Goal: Task Accomplishment & Management: Complete application form

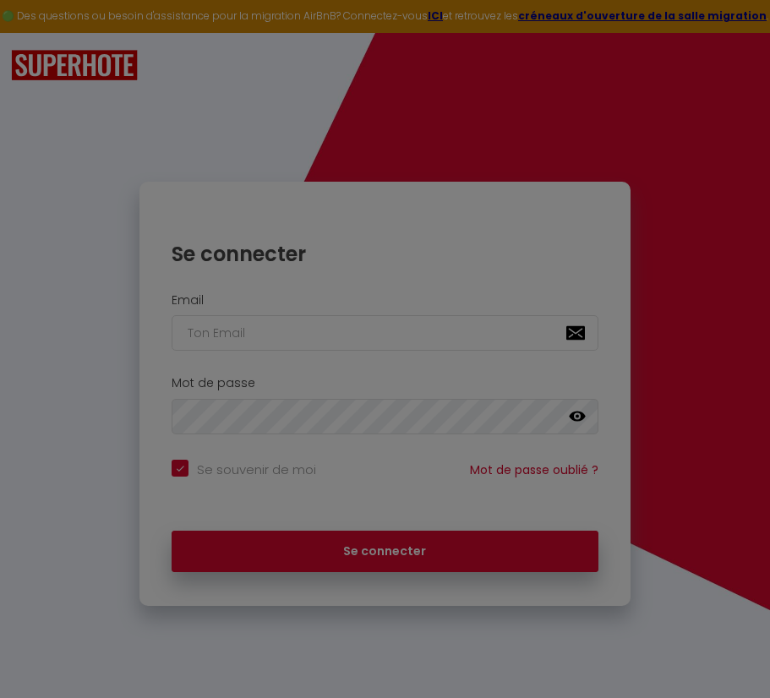
checkbox input "true"
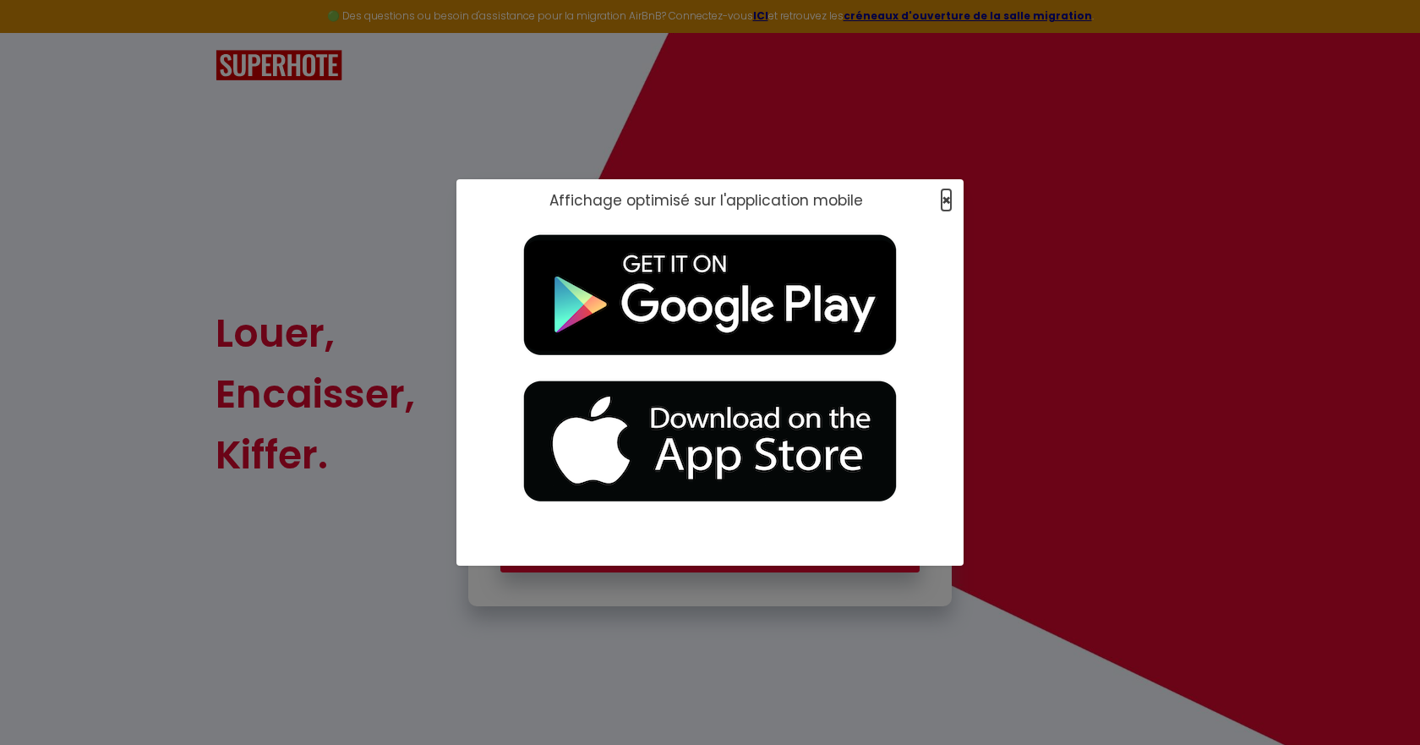
click at [769, 195] on span "×" at bounding box center [946, 199] width 9 height 21
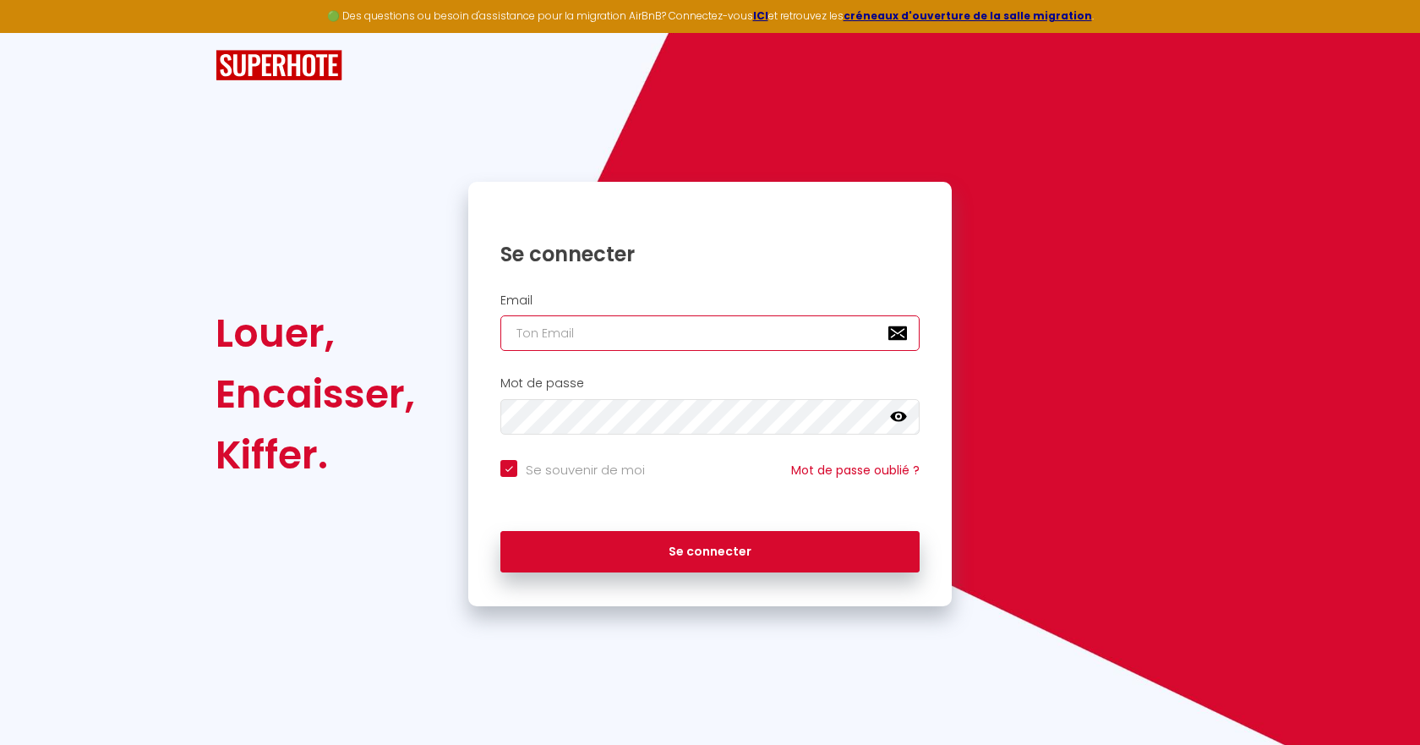
click at [702, 337] on input "email" at bounding box center [709, 332] width 419 height 35
paste input "bruno.gomes@primoconciergerie.fr"
type input "bruno.gomes@primoconciergerie.fr"
checkbox input "true"
type input "bruno.gomes@primoconciergerie.fr"
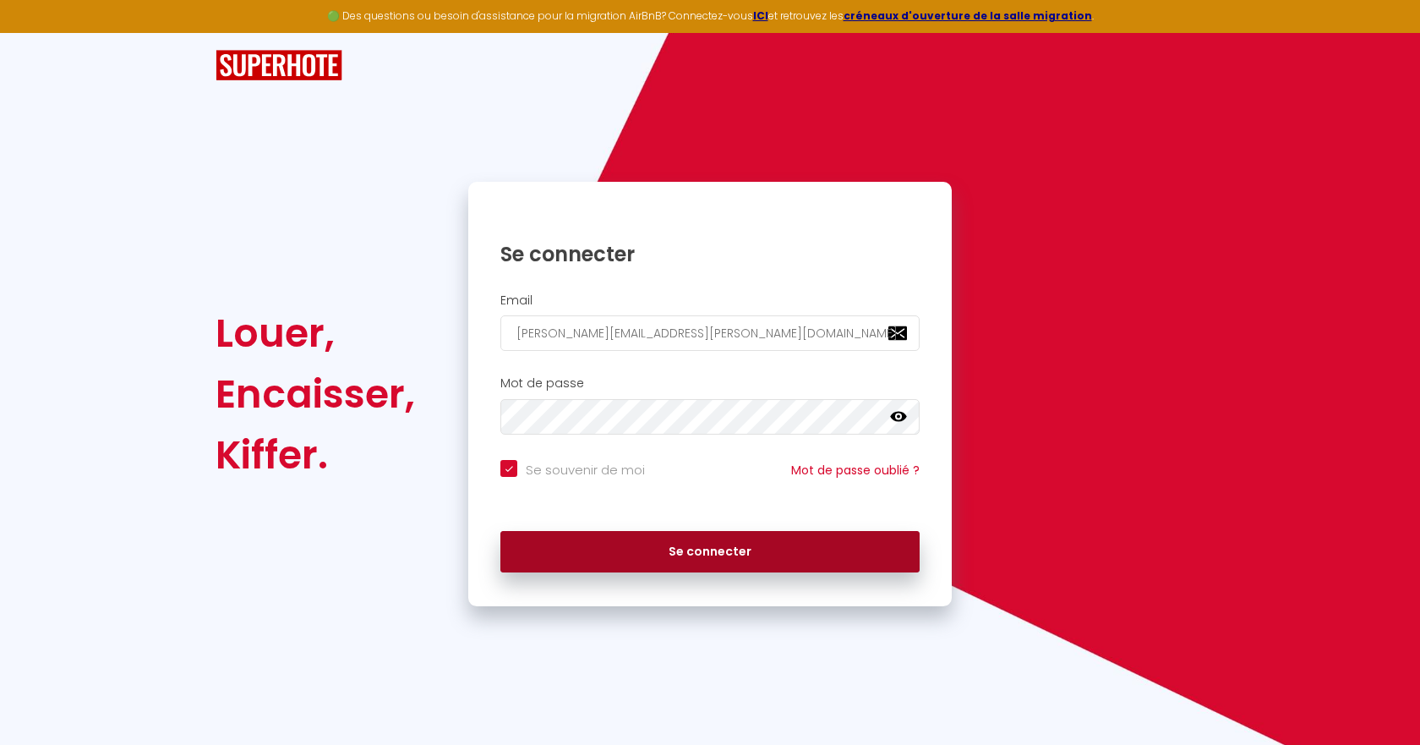
click at [687, 544] on button "Se connecter" at bounding box center [709, 552] width 419 height 42
checkbox input "true"
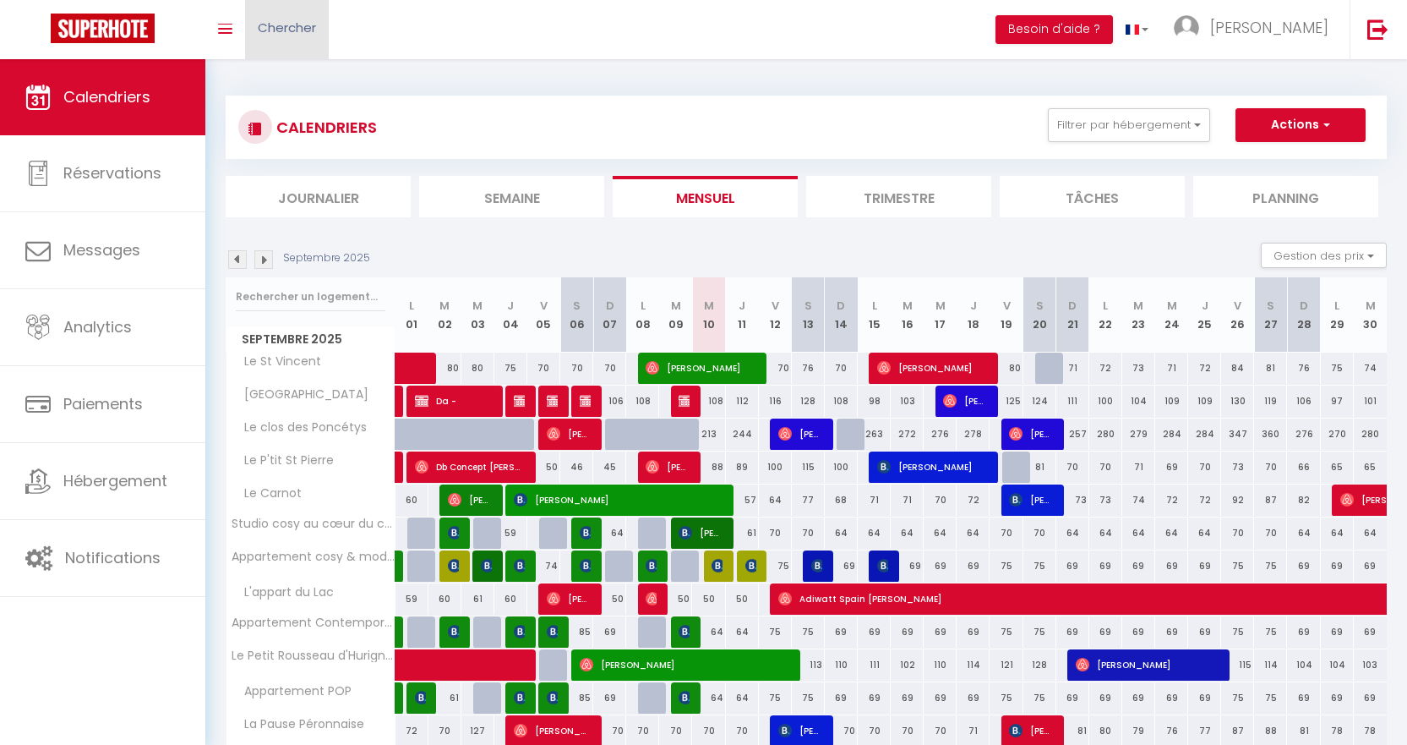
click at [298, 28] on span "Chercher" at bounding box center [287, 28] width 58 height 18
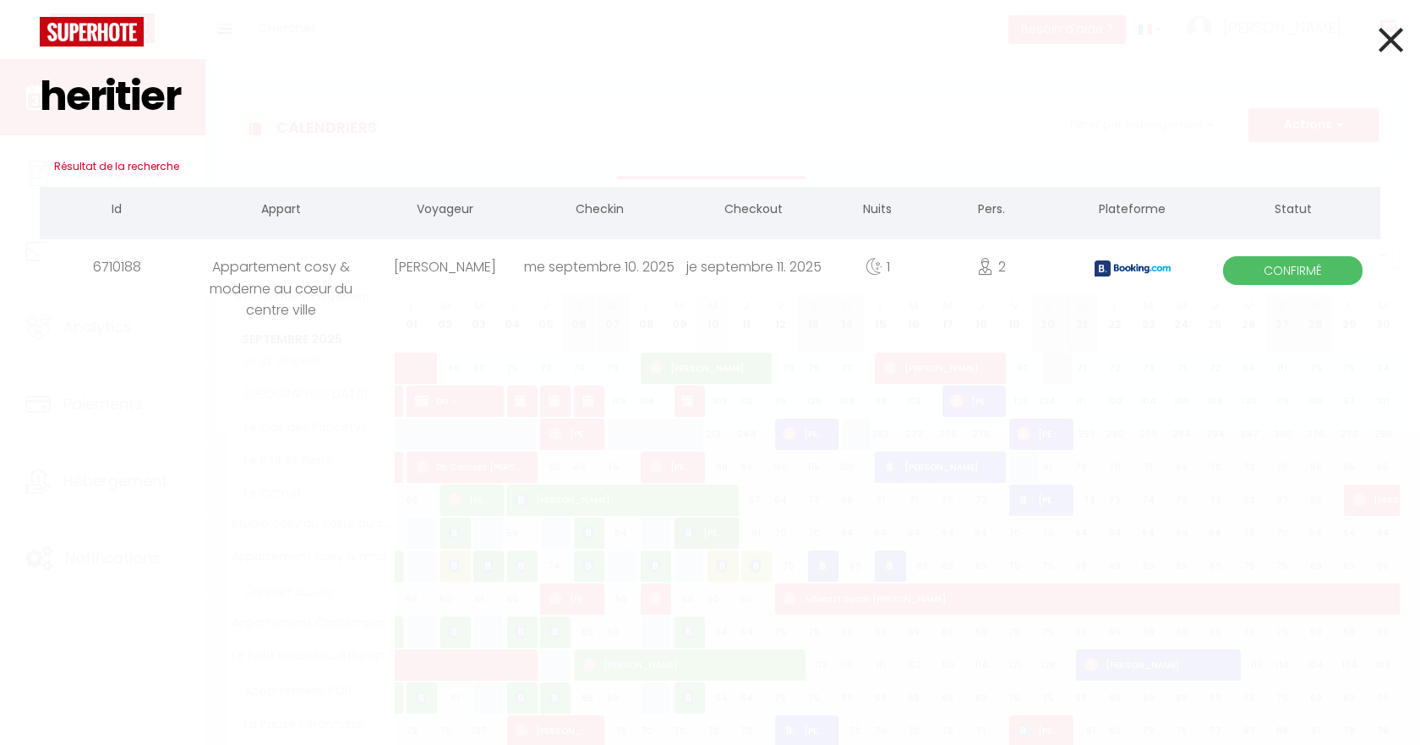
type input "heritier"
click at [493, 260] on div "Philippe Heritier" at bounding box center [446, 266] width 154 height 55
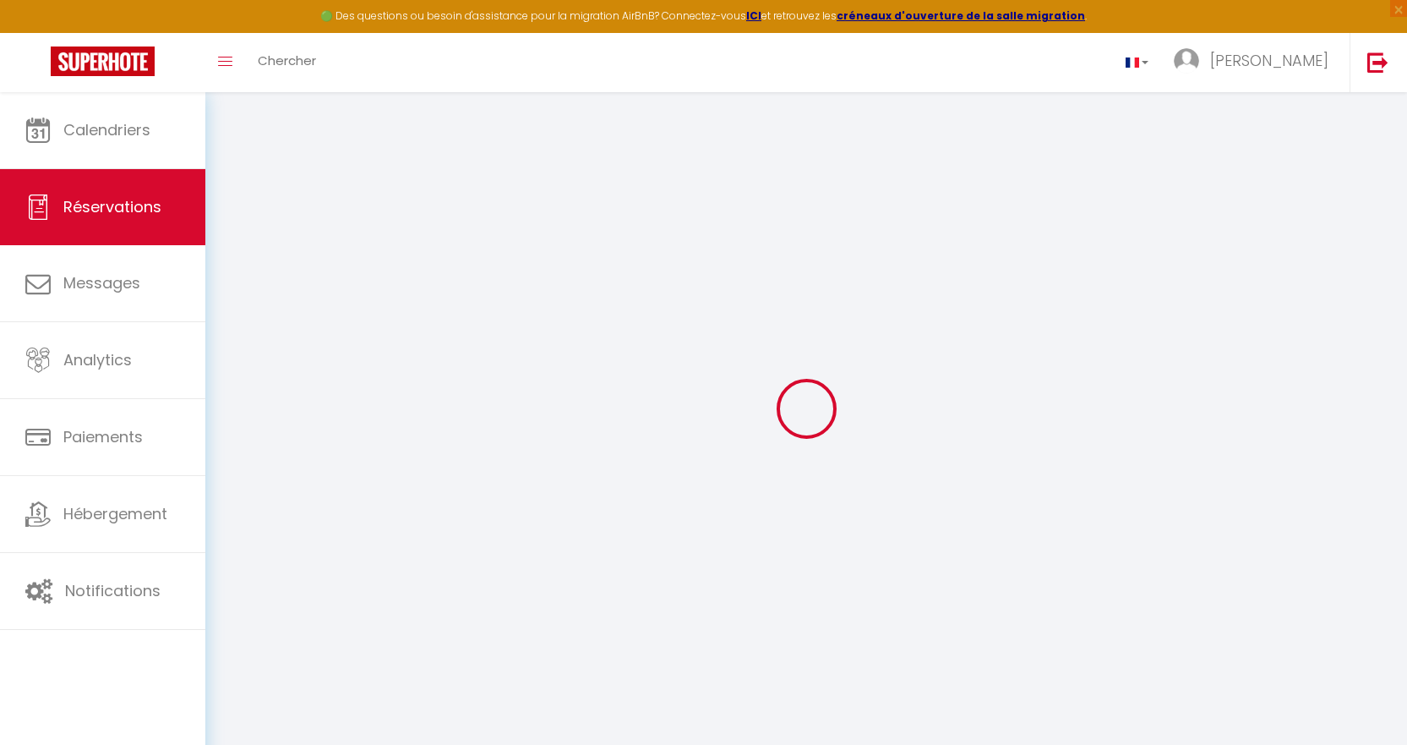
type input "Philippe"
type input "Heritier"
type input "pherit.915068@guest.booking.com"
type input "+41787513830"
type input "."
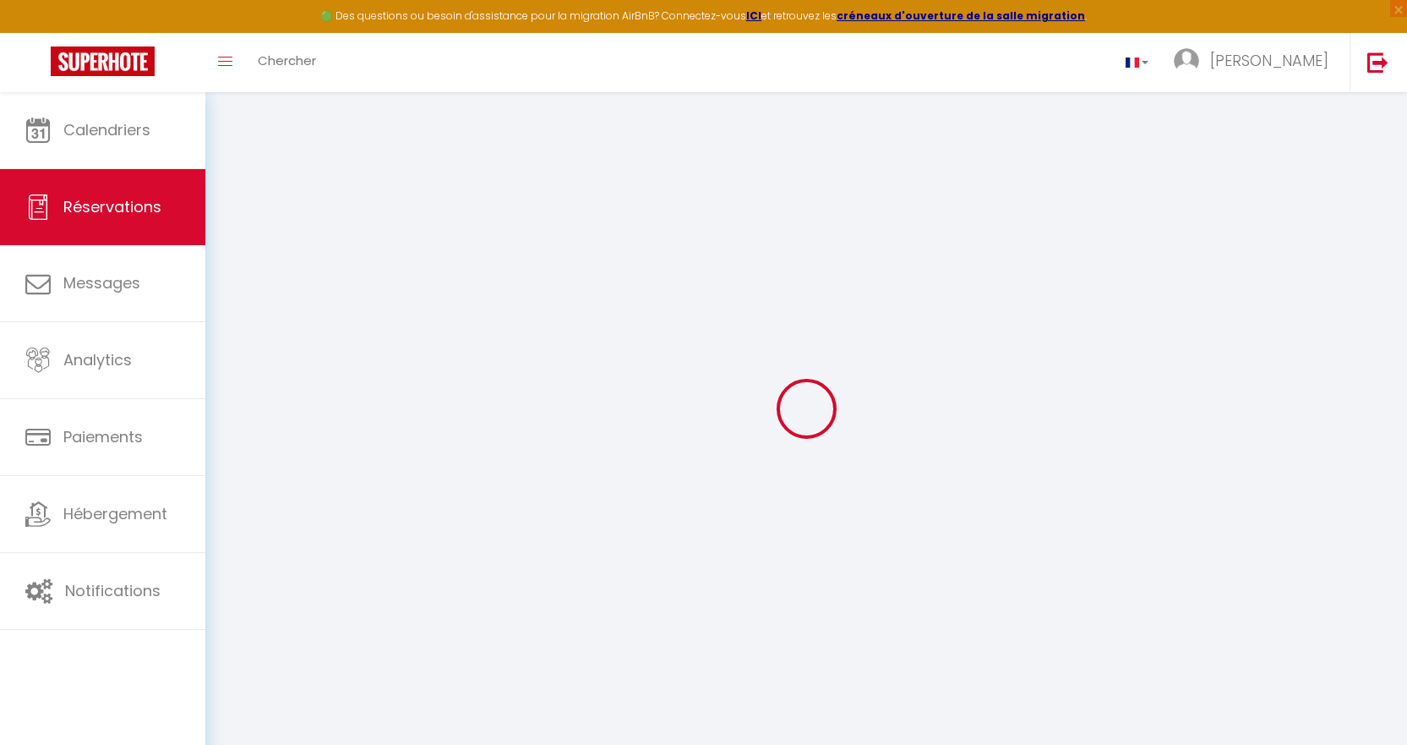
select select "CH"
type input "14.79"
type input "0.98"
select select "5020"
select select "1"
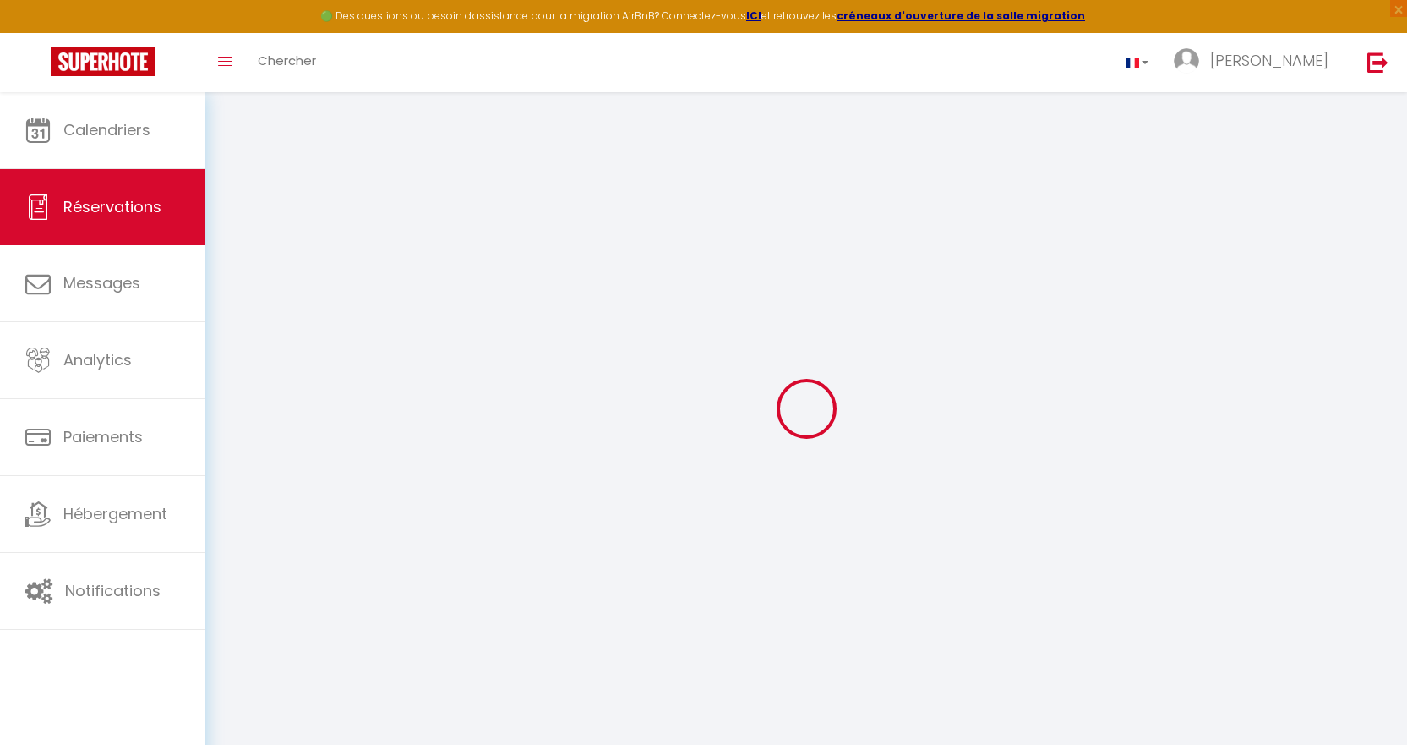
select select
type input "2"
select select "12"
select select "14"
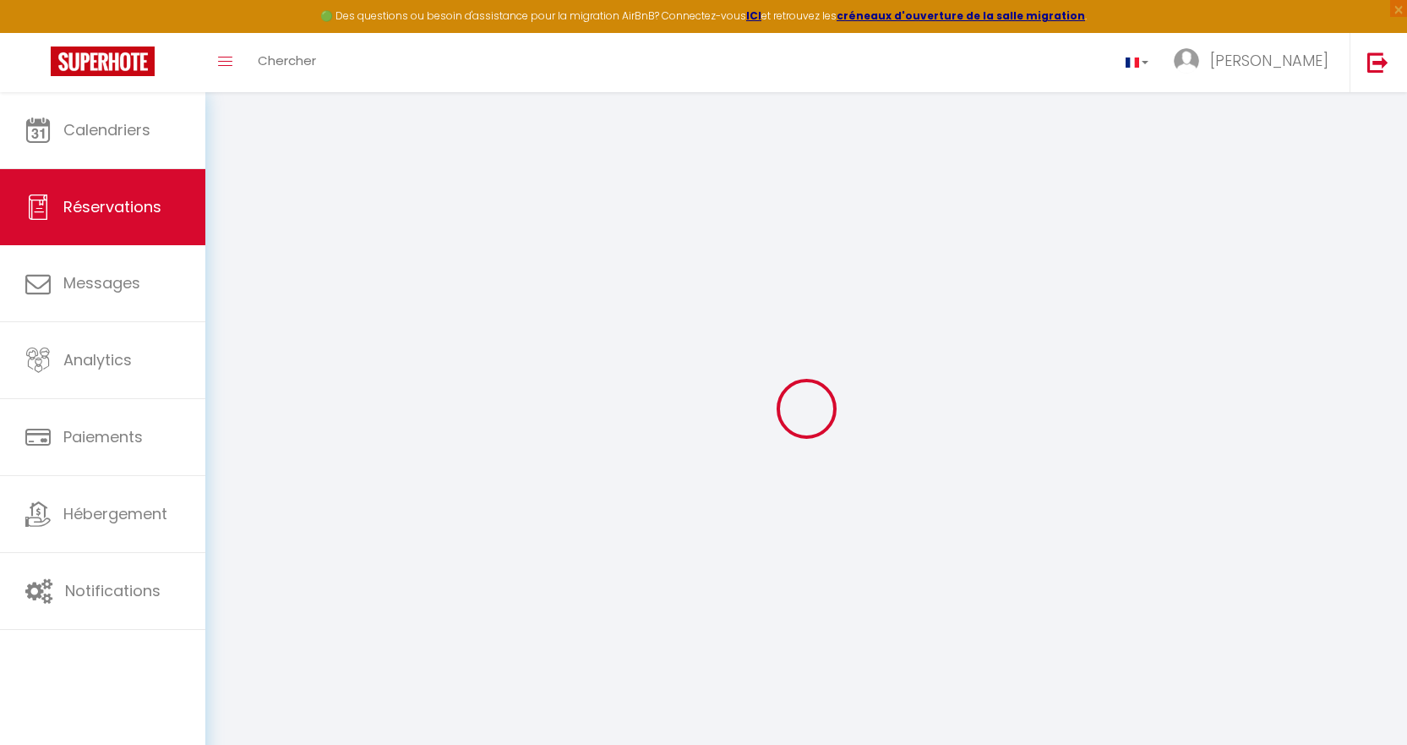
type input "67.23"
checkbox input "false"
select select "2"
type input "0"
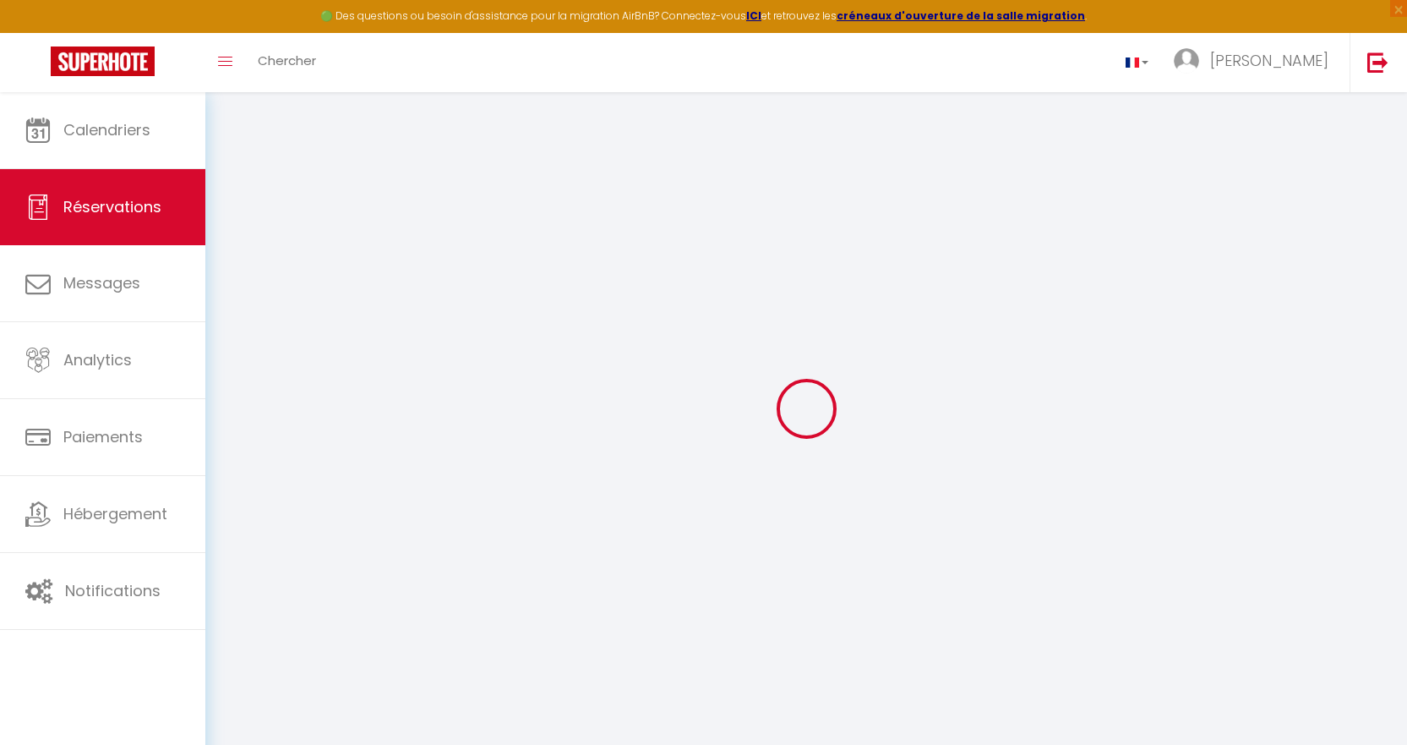
type input "0"
select index
select select
checkbox input "false"
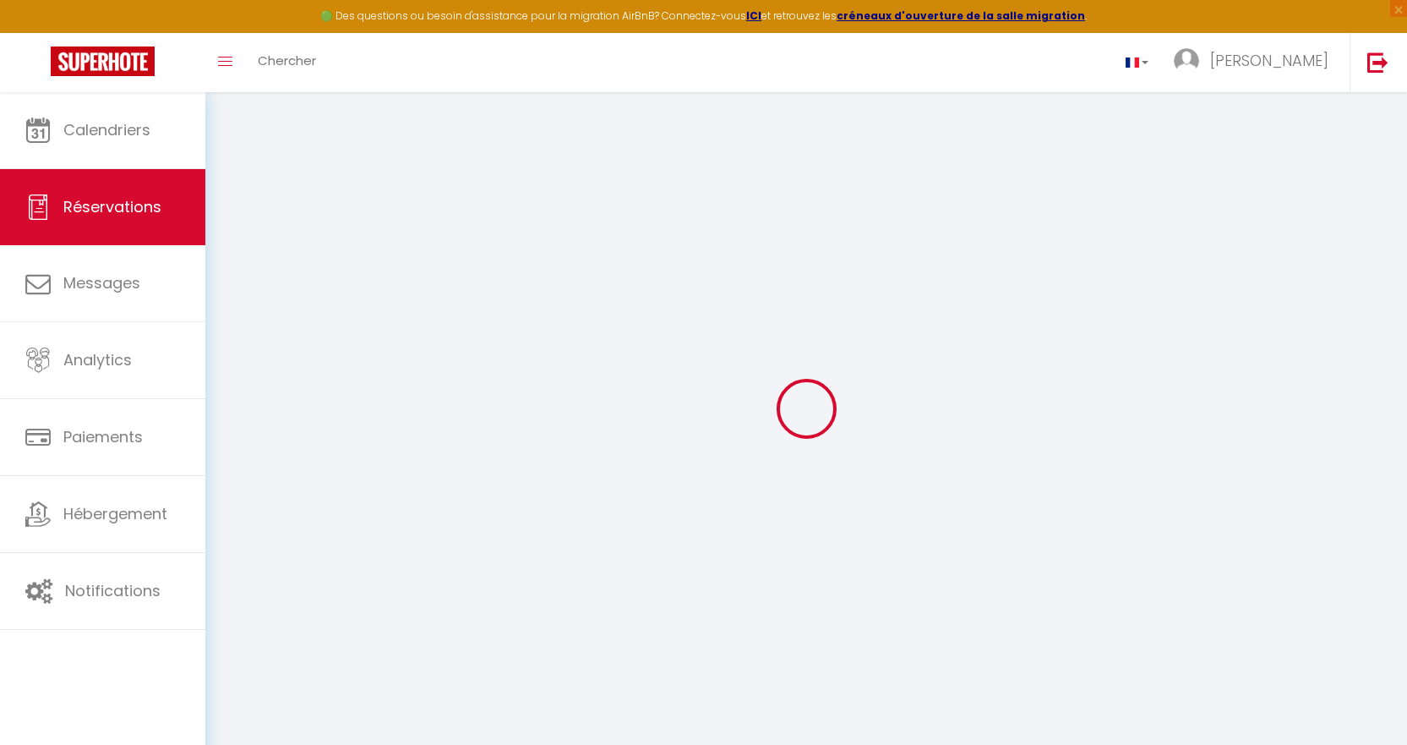
select index
select select
checkbox input "false"
select index
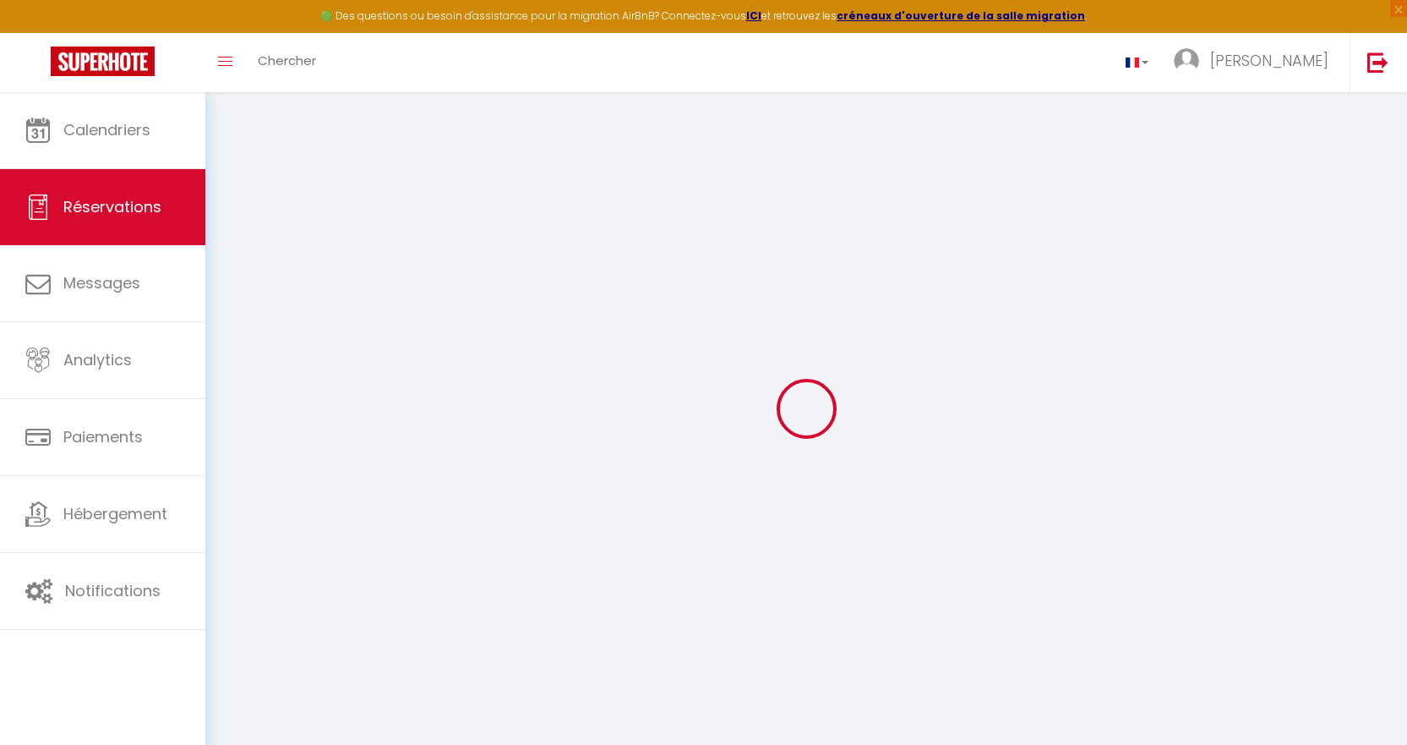
select select
checkbox input "false"
select index
select select
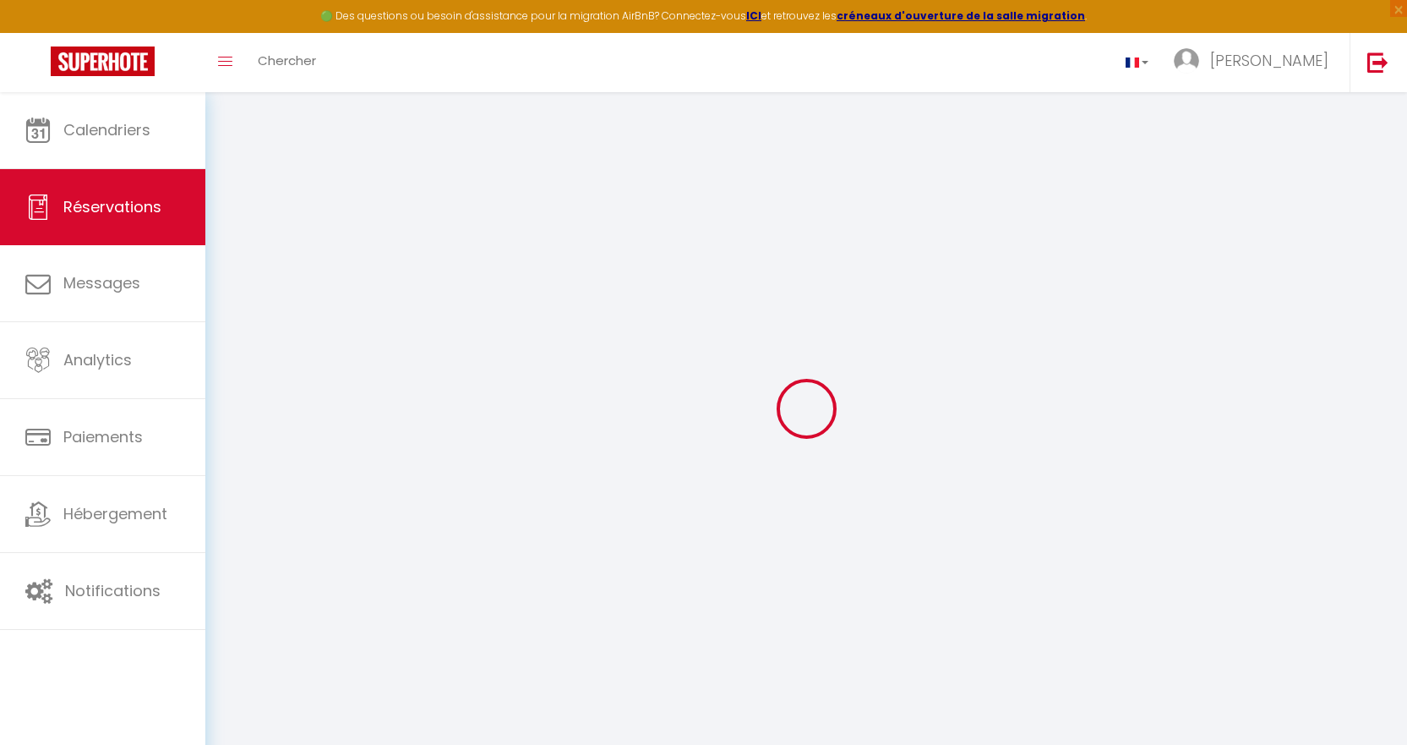
select select
checkbox input "false"
select index
type textarea "** THIS RESERVATION HAS BEEN PRE-PAID ** BOOKING NOTE : Payment charge is EUR 0…"
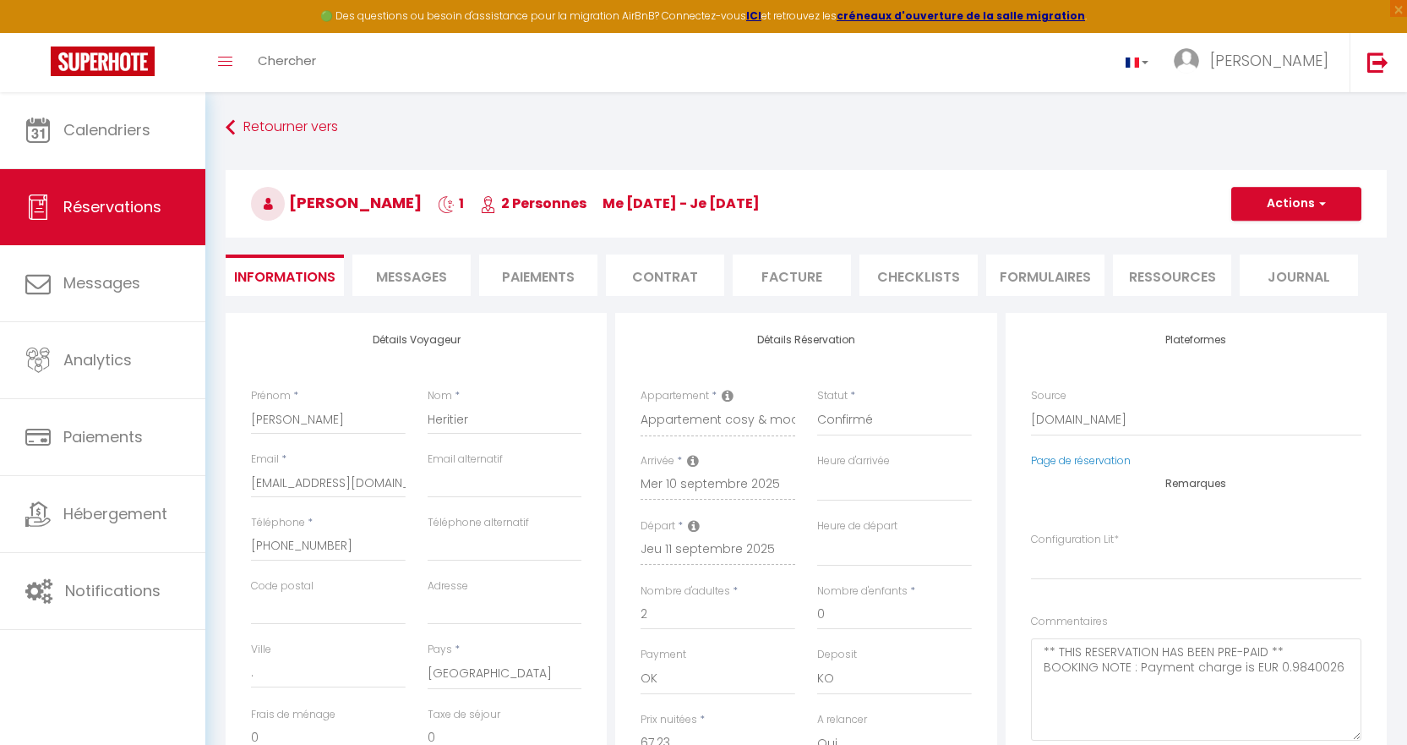
type input "3.06"
select select
checkbox input "false"
select index
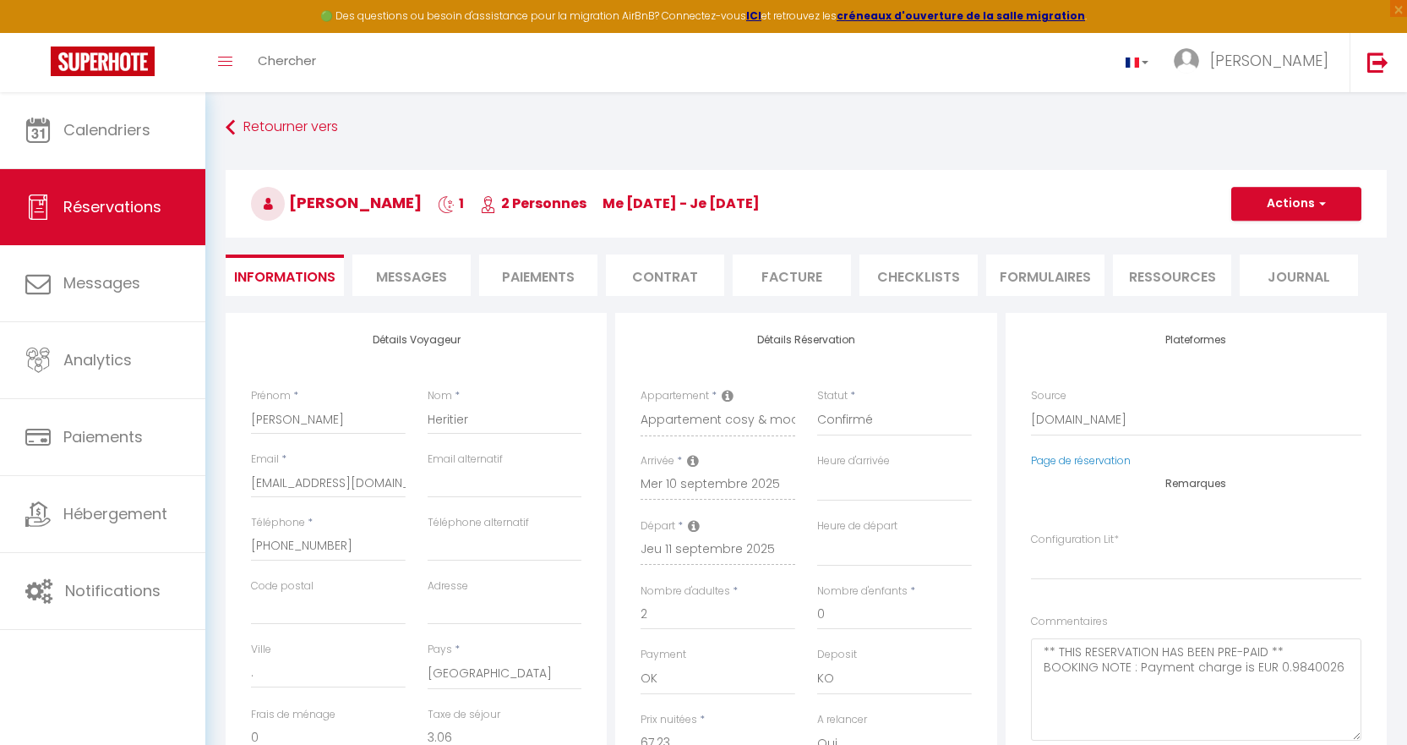
checkbox input "false"
select index
select select
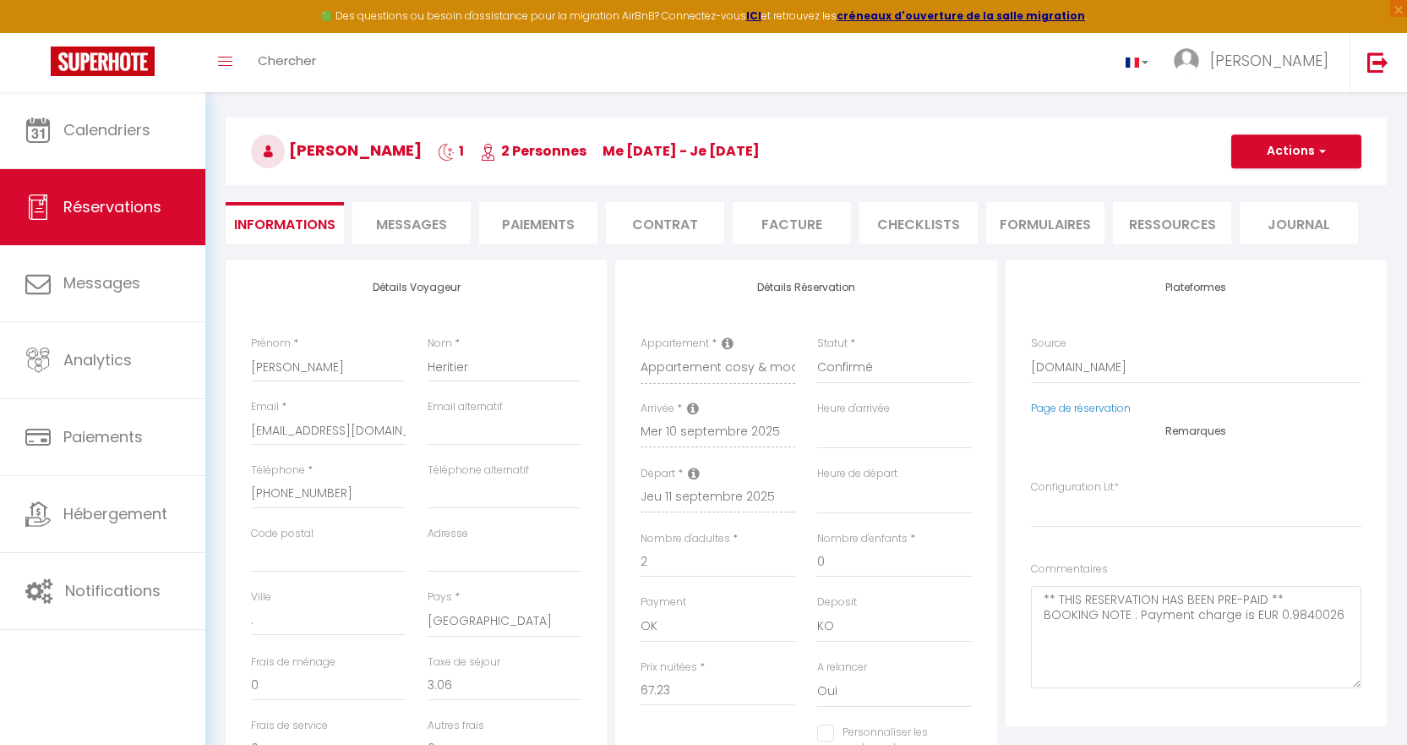
scroll to position [101, 0]
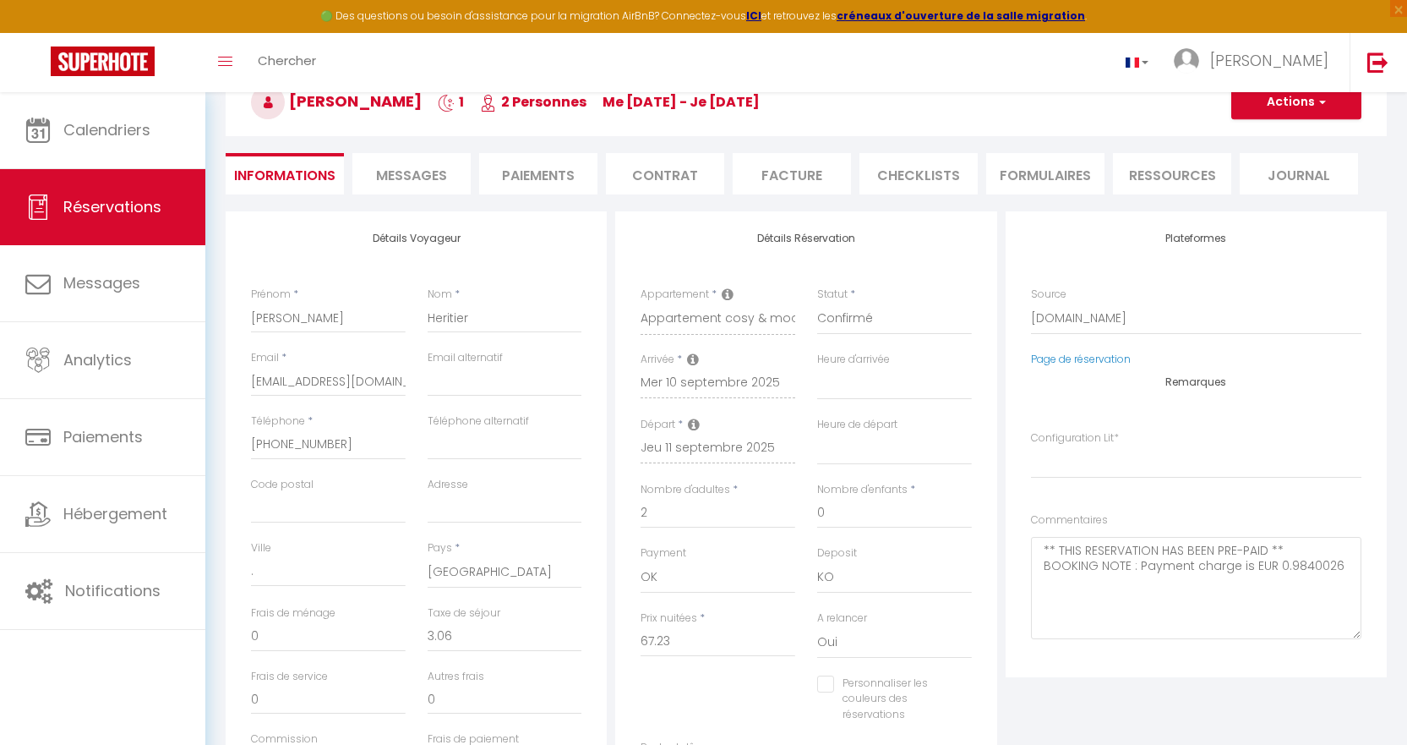
click at [409, 156] on li "Messages" at bounding box center [411, 173] width 118 height 41
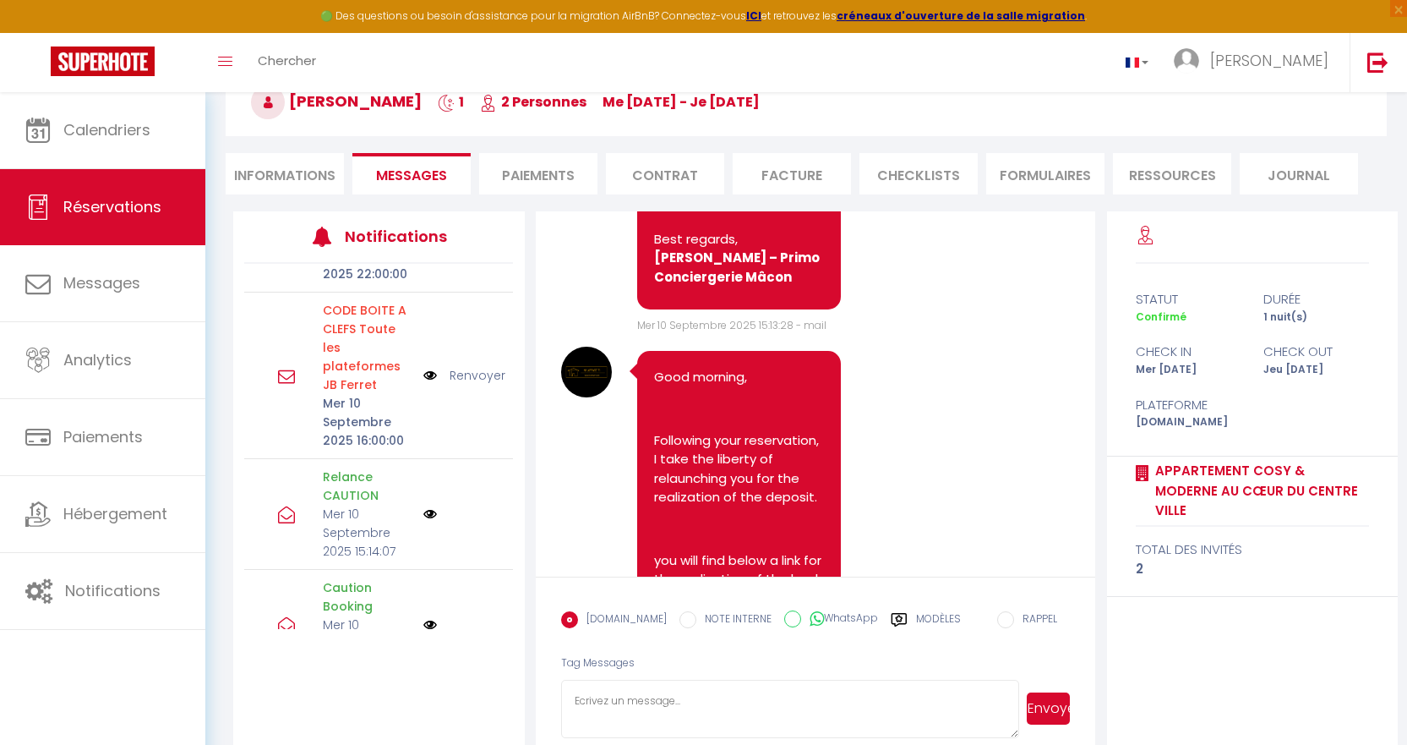
scroll to position [304, 0]
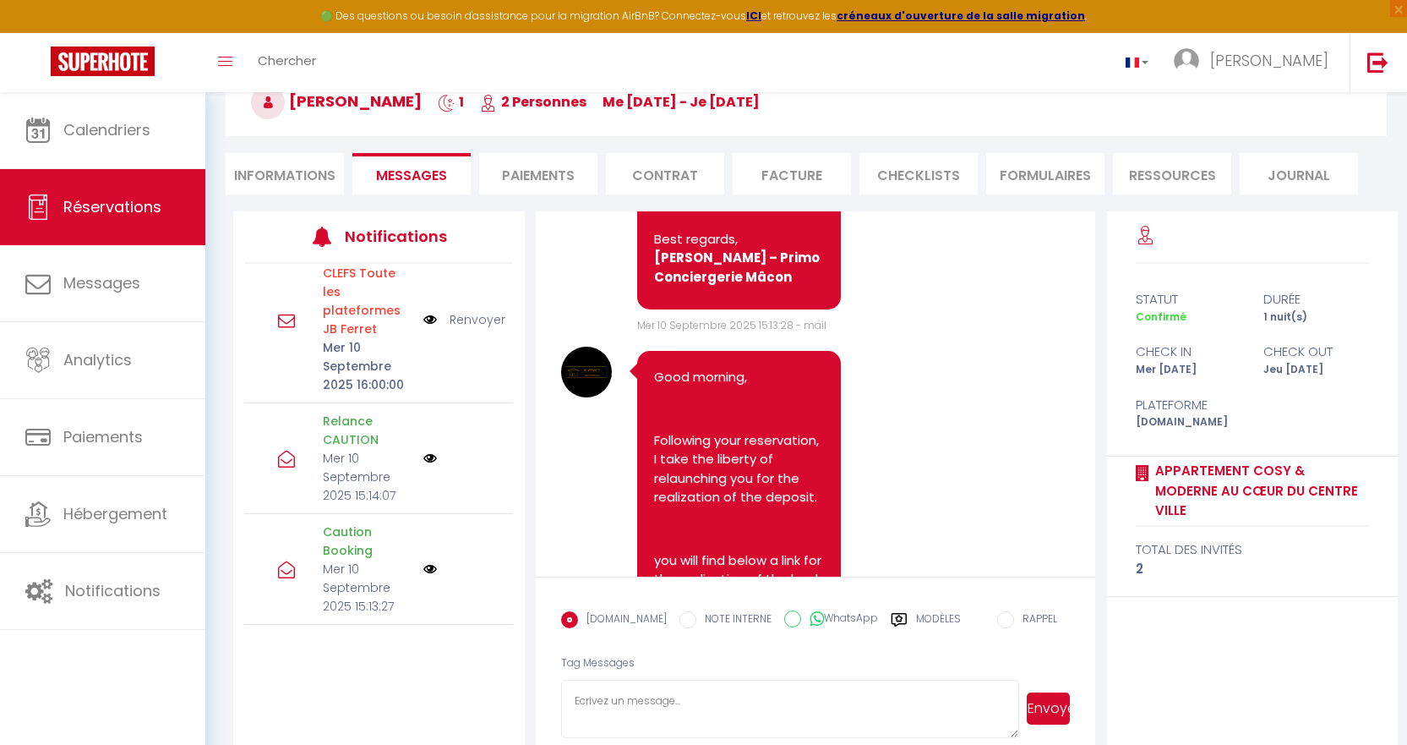
click at [423, 460] on img at bounding box center [430, 458] width 14 height 14
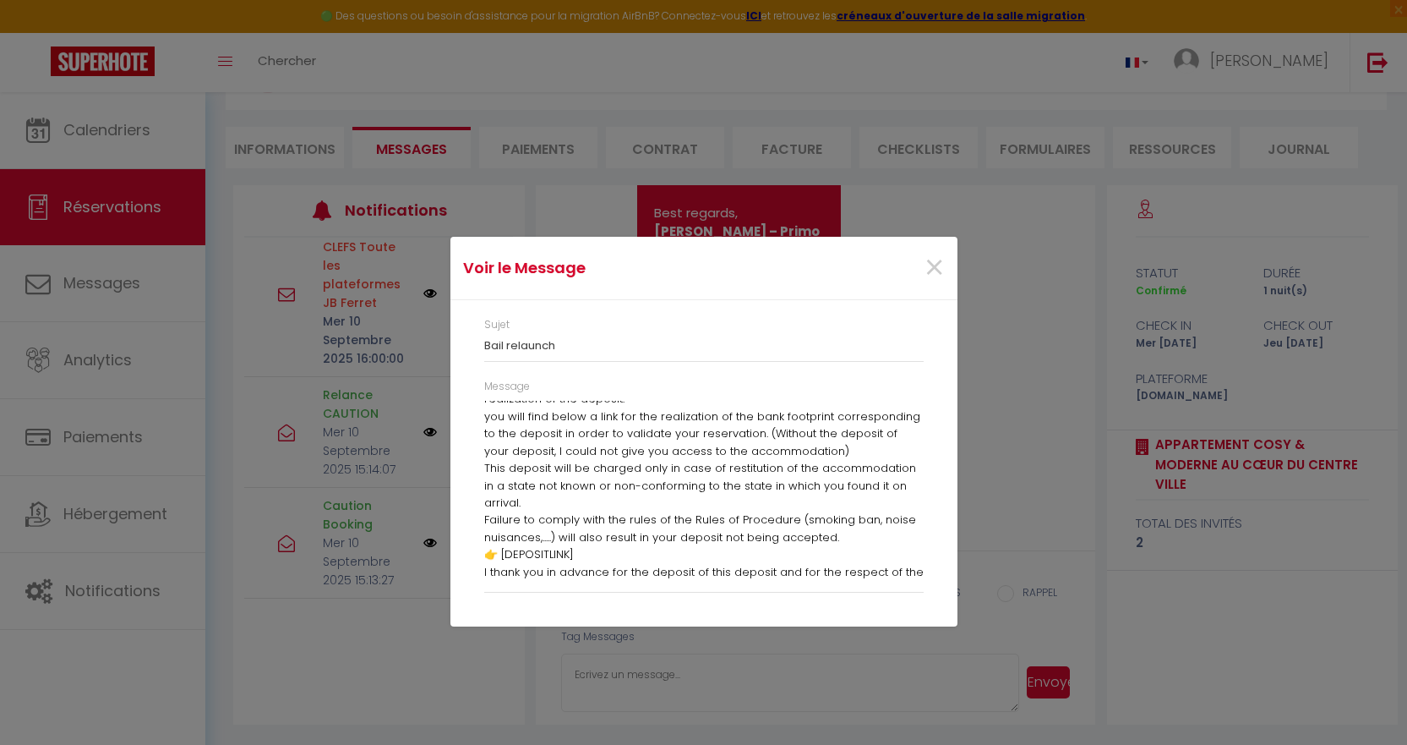
scroll to position [0, 0]
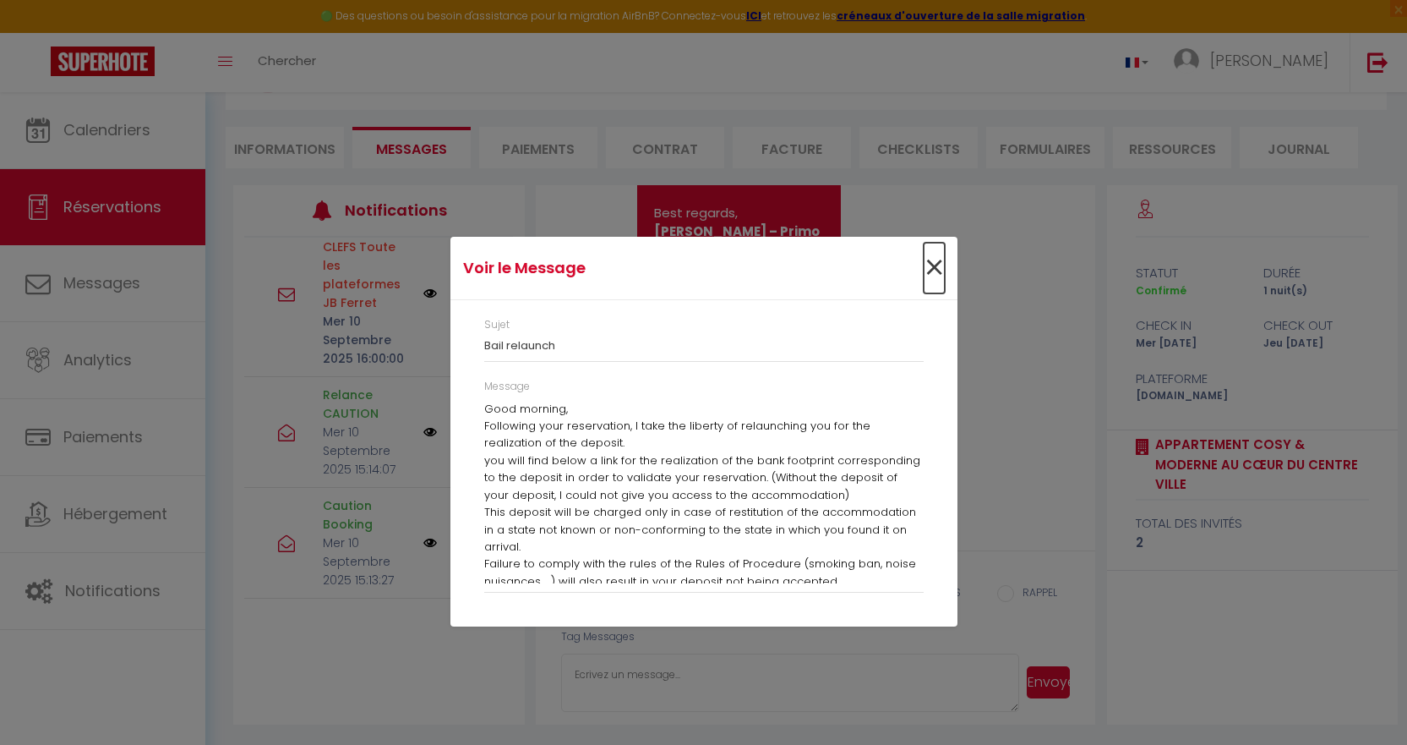
click at [769, 270] on span "×" at bounding box center [934, 268] width 21 height 51
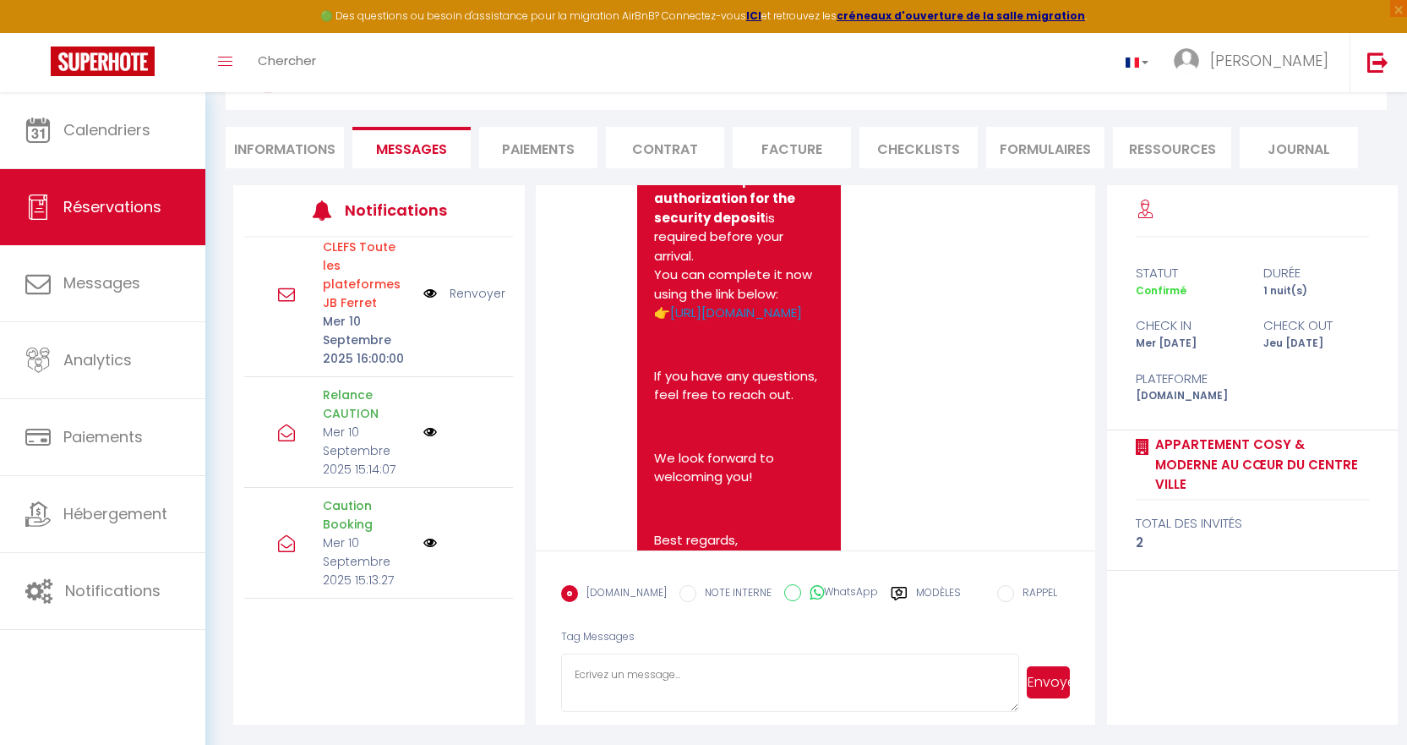
scroll to position [4977, 0]
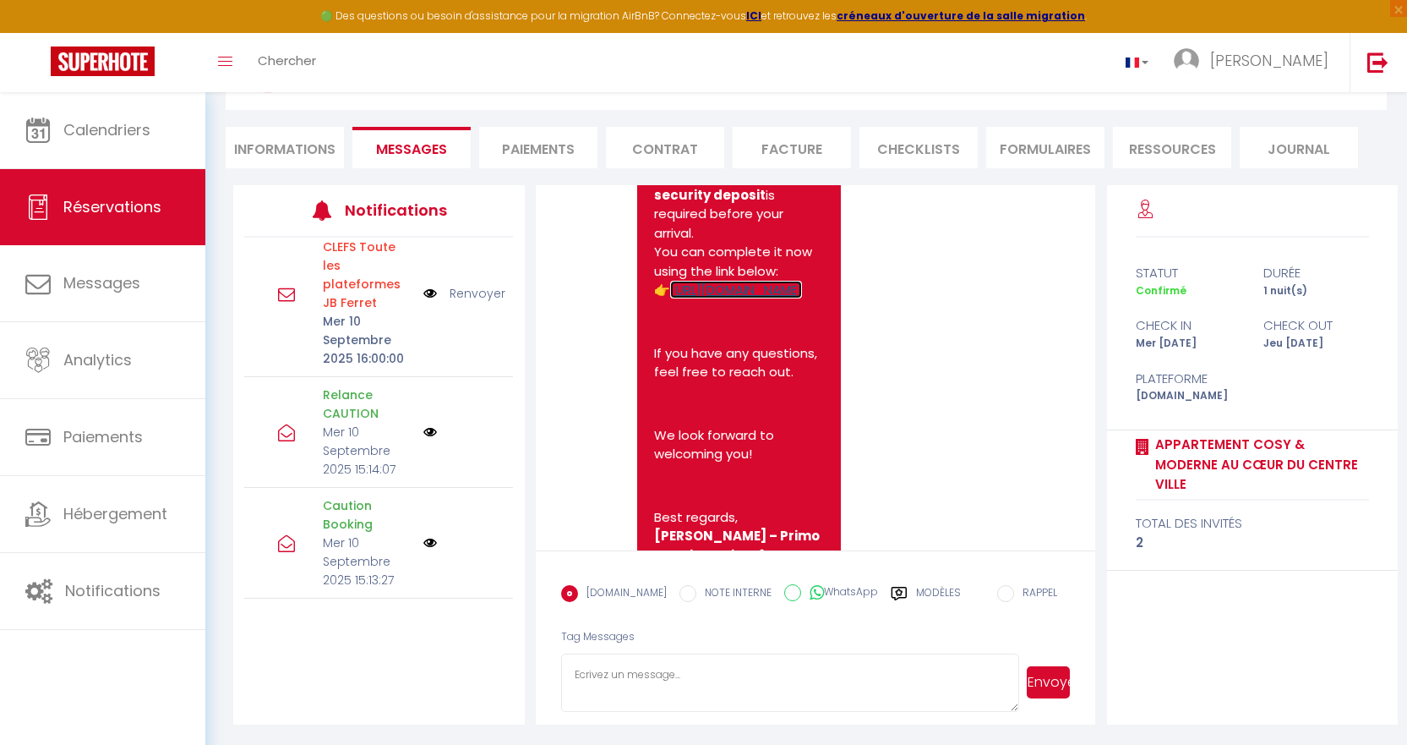
click at [710, 298] on link "https://superhote.com/applink/p/EsrKlsio" at bounding box center [736, 290] width 132 height 18
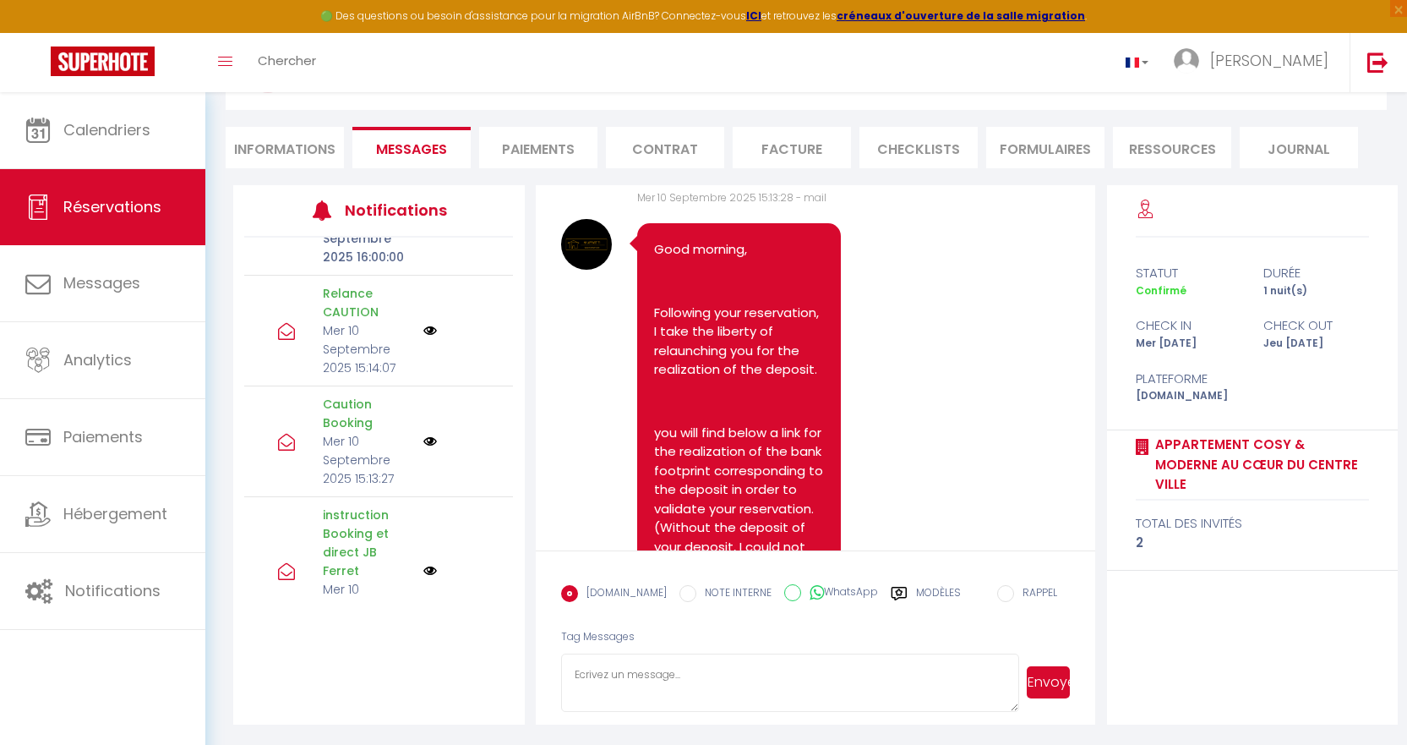
scroll to position [448, 0]
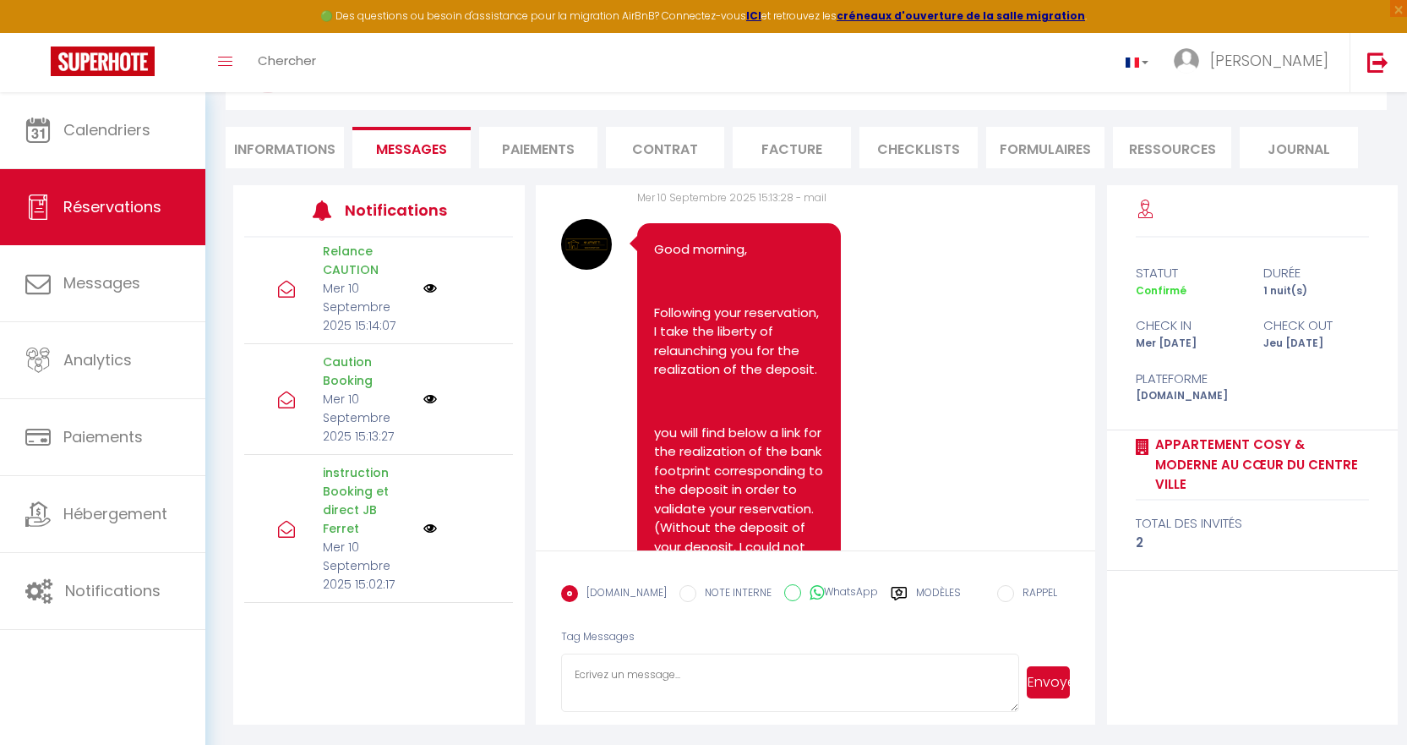
click at [769, 592] on label "Modèles" at bounding box center [938, 600] width 45 height 30
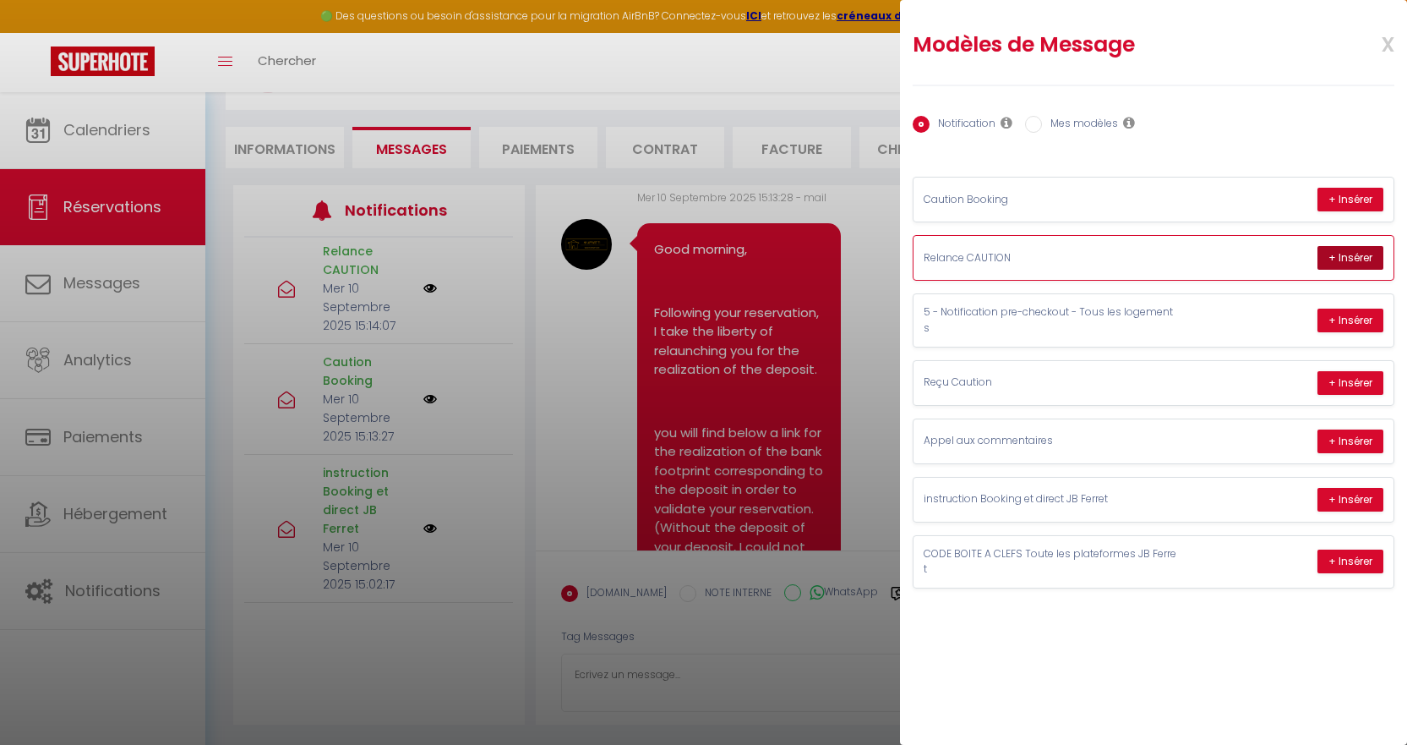
click at [769, 254] on button "+ Insérer" at bounding box center [1351, 258] width 66 height 24
type textarea "Bonjour Philippe, Suite à votre réservation, je vous recontacte au sujet du dép…"
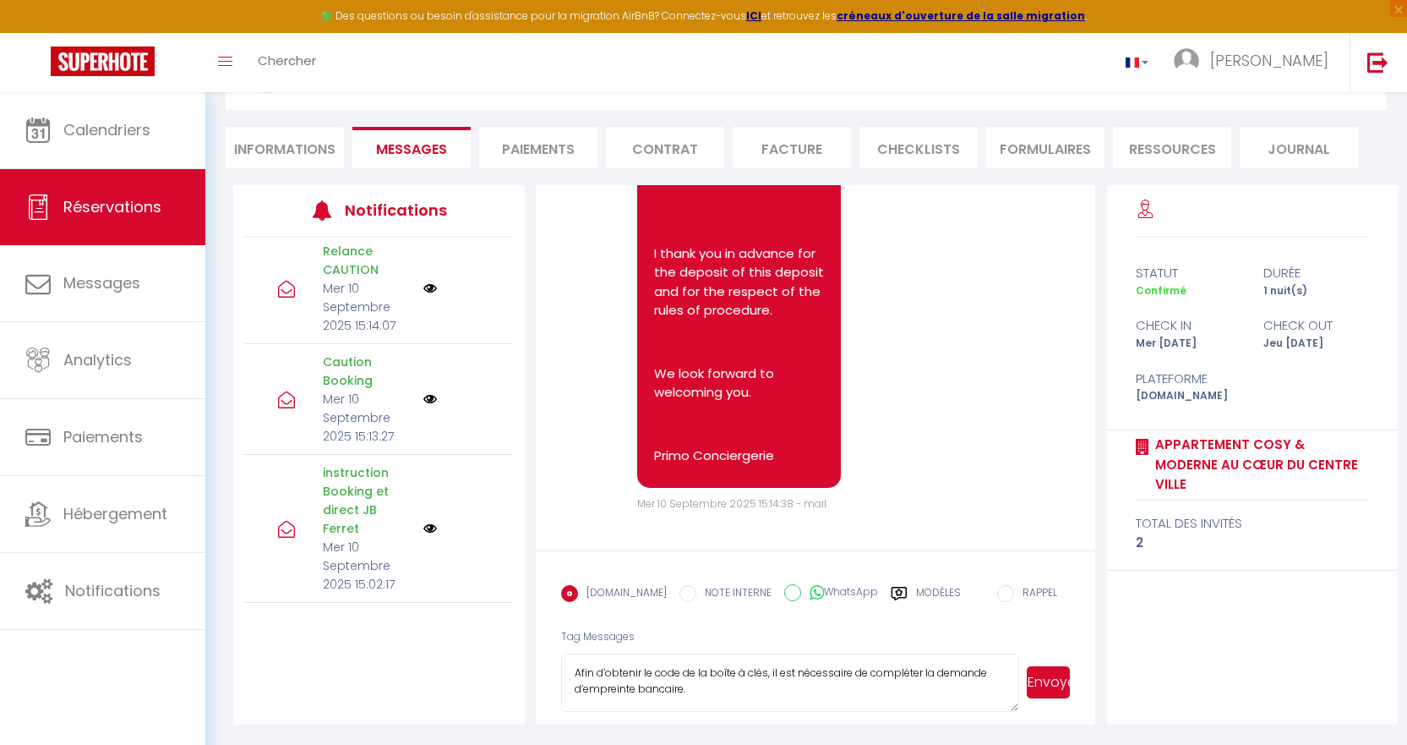
scroll to position [148, 0]
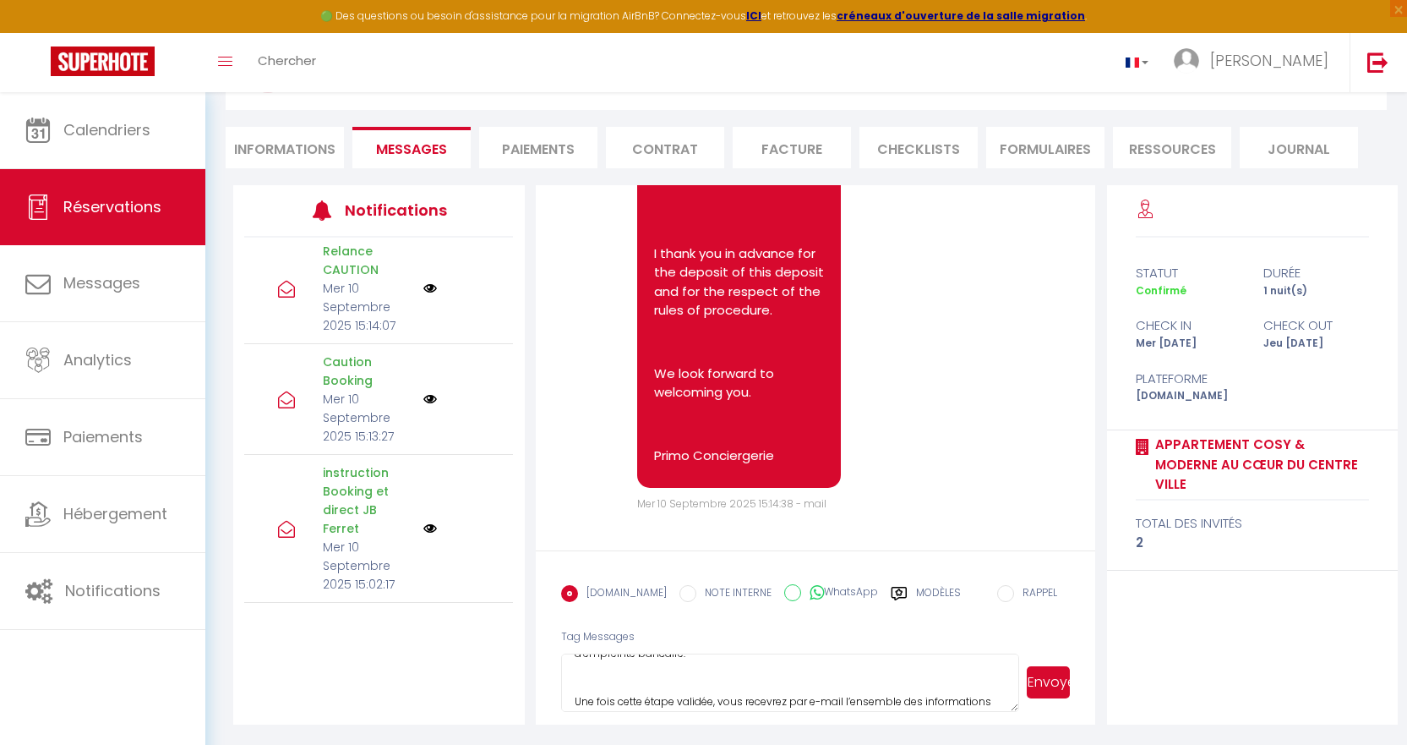
click at [709, 680] on textarea "Bonjour Philippe, Suite à votre réservation, je vous recontacte au sujet du dép…" at bounding box center [790, 682] width 459 height 59
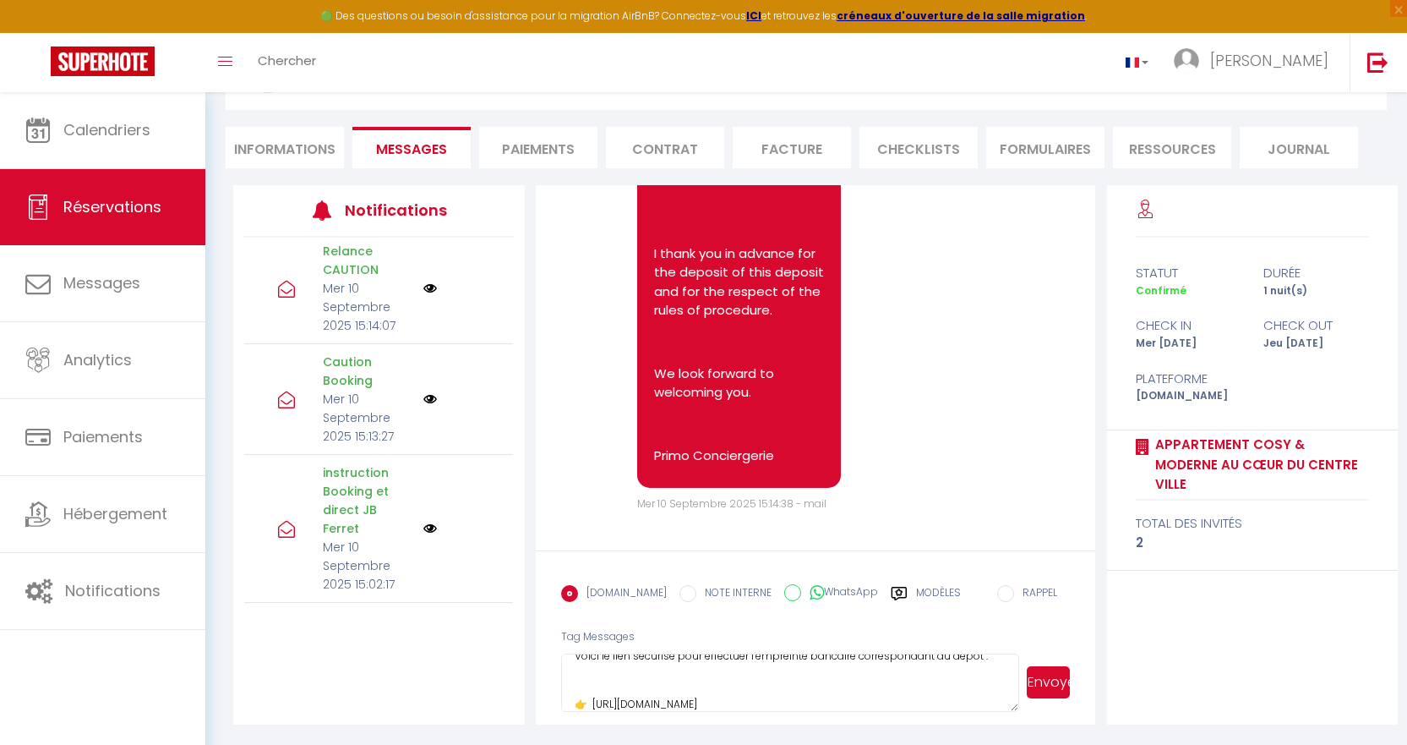
scroll to position [273, 0]
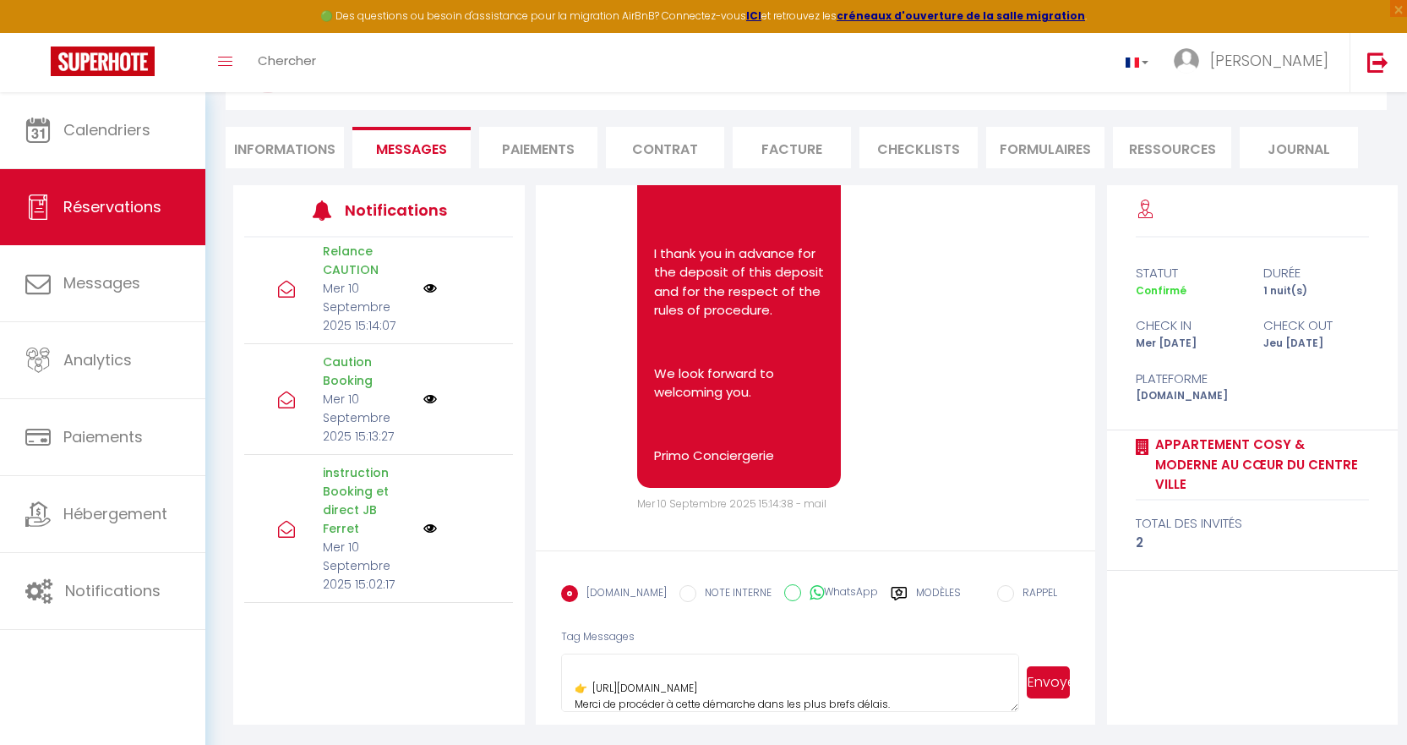
click at [769, 680] on button "Envoyer" at bounding box center [1048, 682] width 43 height 32
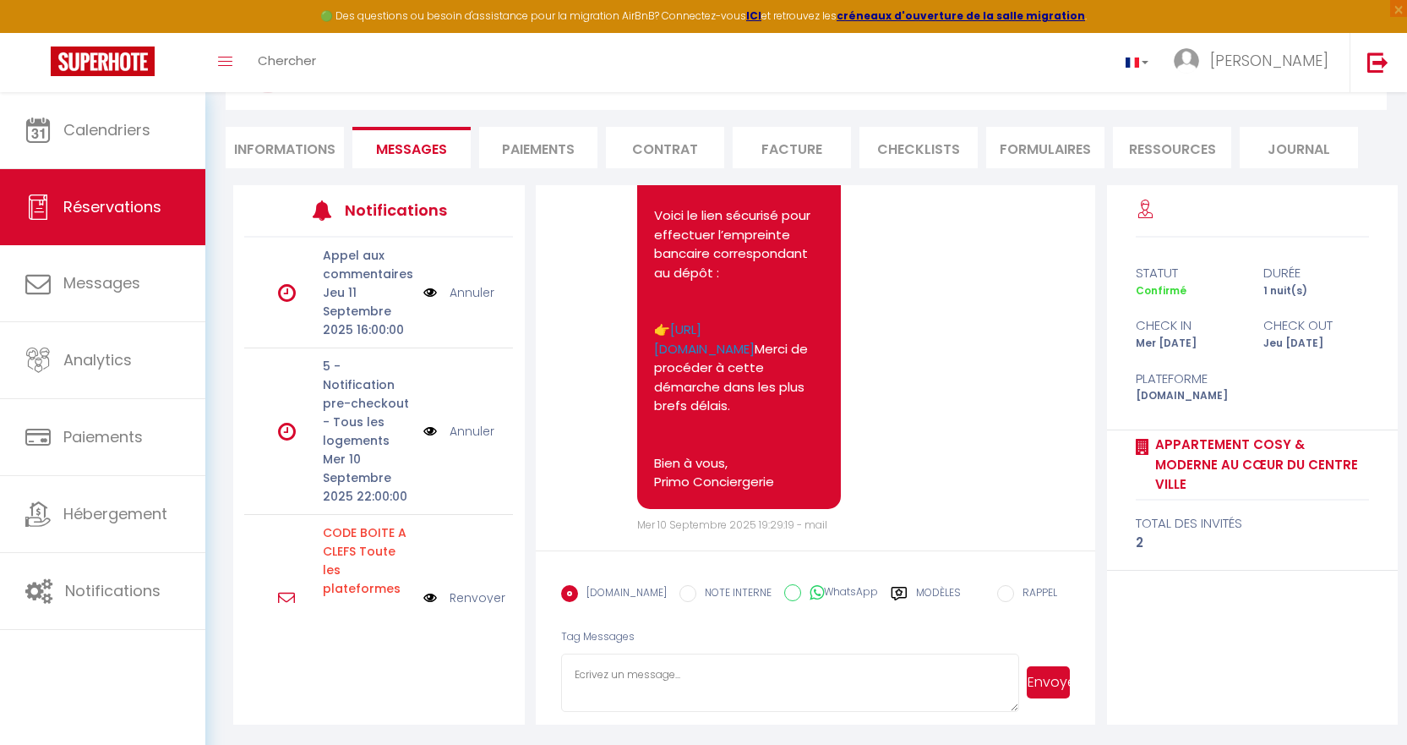
scroll to position [7131, 0]
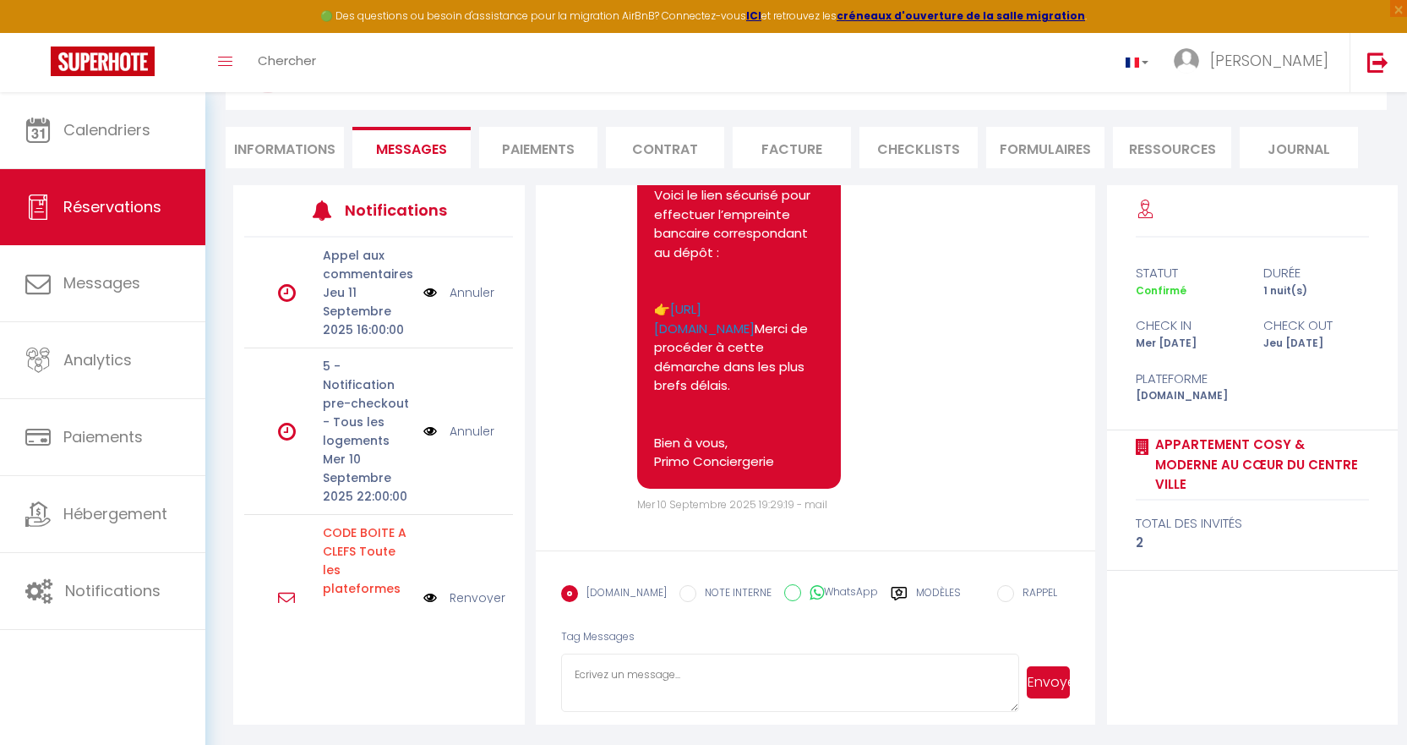
drag, startPoint x: 310, startPoint y: 154, endPoint x: 323, endPoint y: 154, distance: 12.7
click at [311, 154] on li "Informations" at bounding box center [285, 147] width 118 height 41
select select
select index
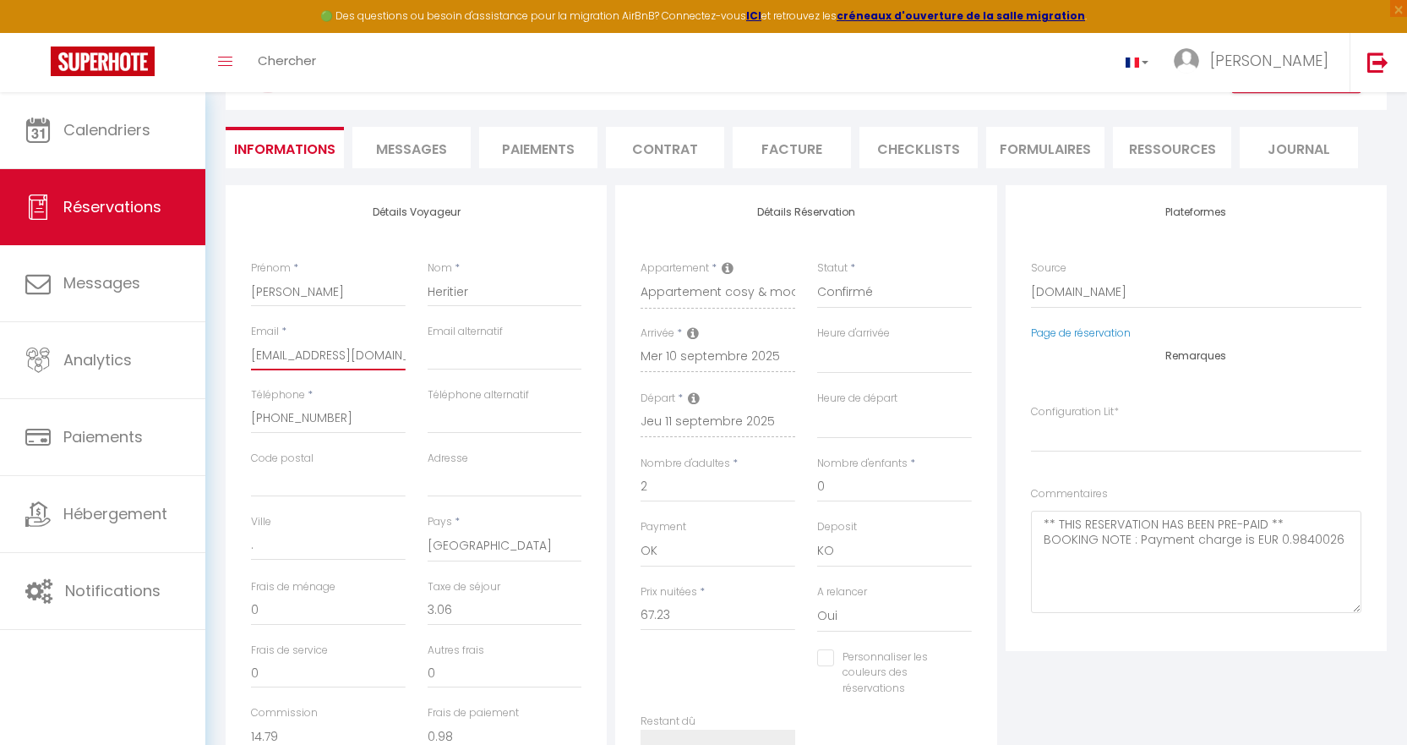
click at [265, 354] on input "pherit.915068@guest.booking.com" at bounding box center [328, 355] width 155 height 30
drag, startPoint x: 265, startPoint y: 354, endPoint x: 407, endPoint y: 356, distance: 141.2
click at [407, 356] on div "Email * pherit.915068@guest.booking.com" at bounding box center [328, 355] width 177 height 63
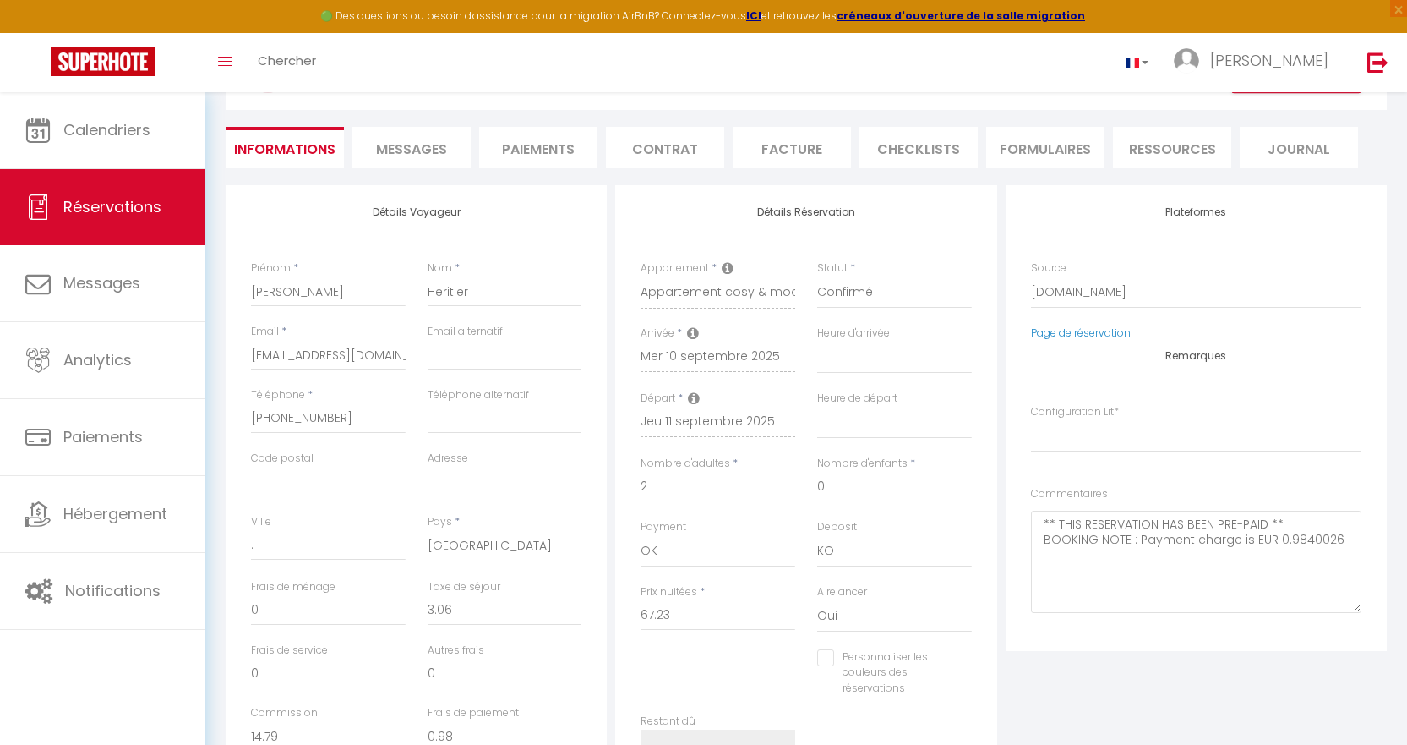
select select
select index
checkbox input "false"
select select
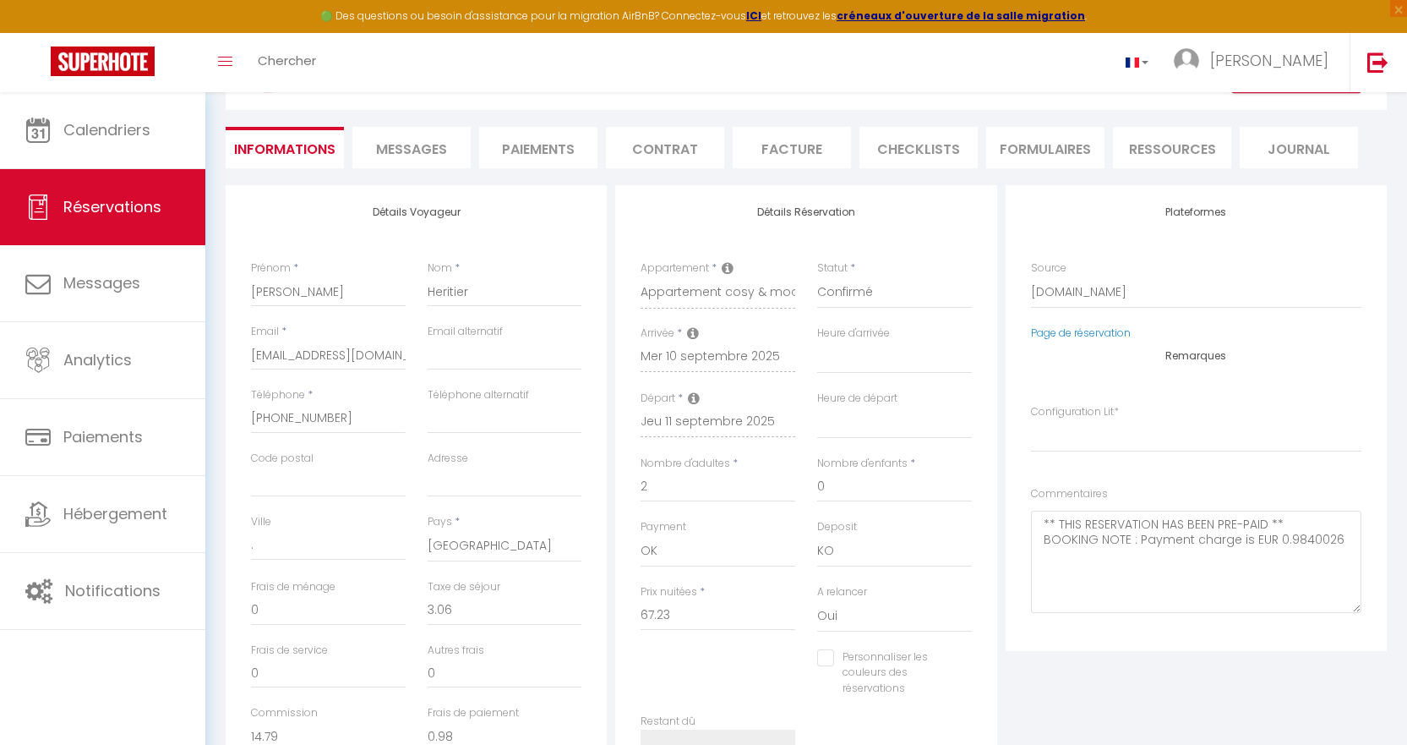
select select
select index
checkbox input "false"
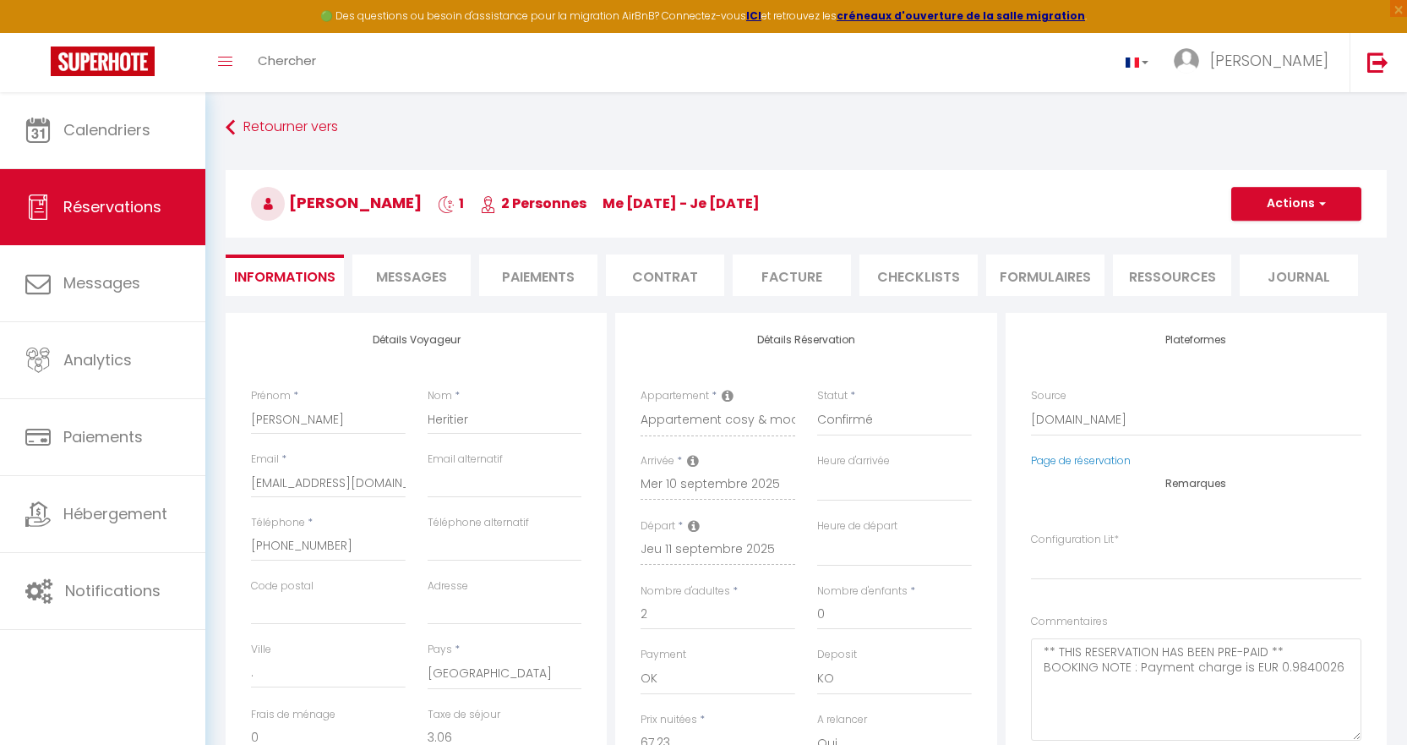
click at [422, 287] on li "Messages" at bounding box center [411, 274] width 118 height 41
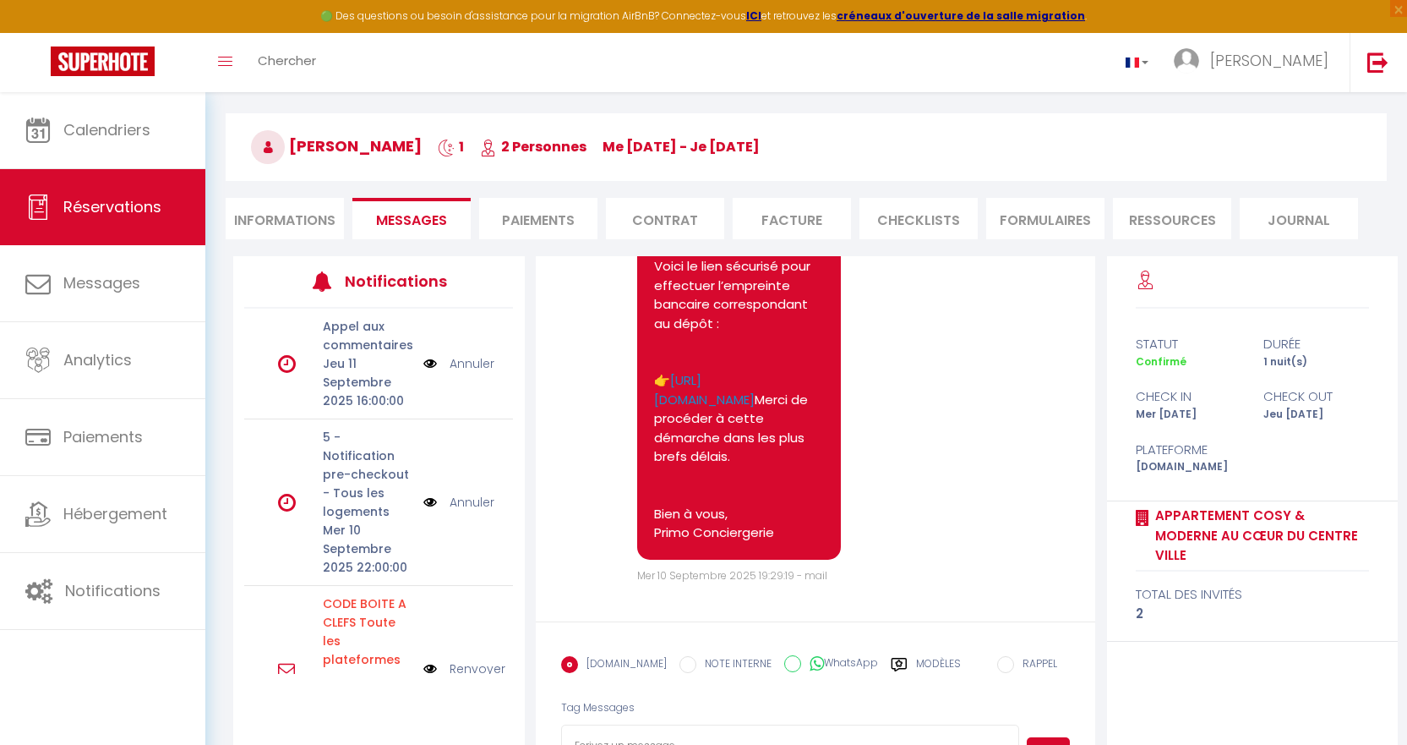
scroll to position [128, 0]
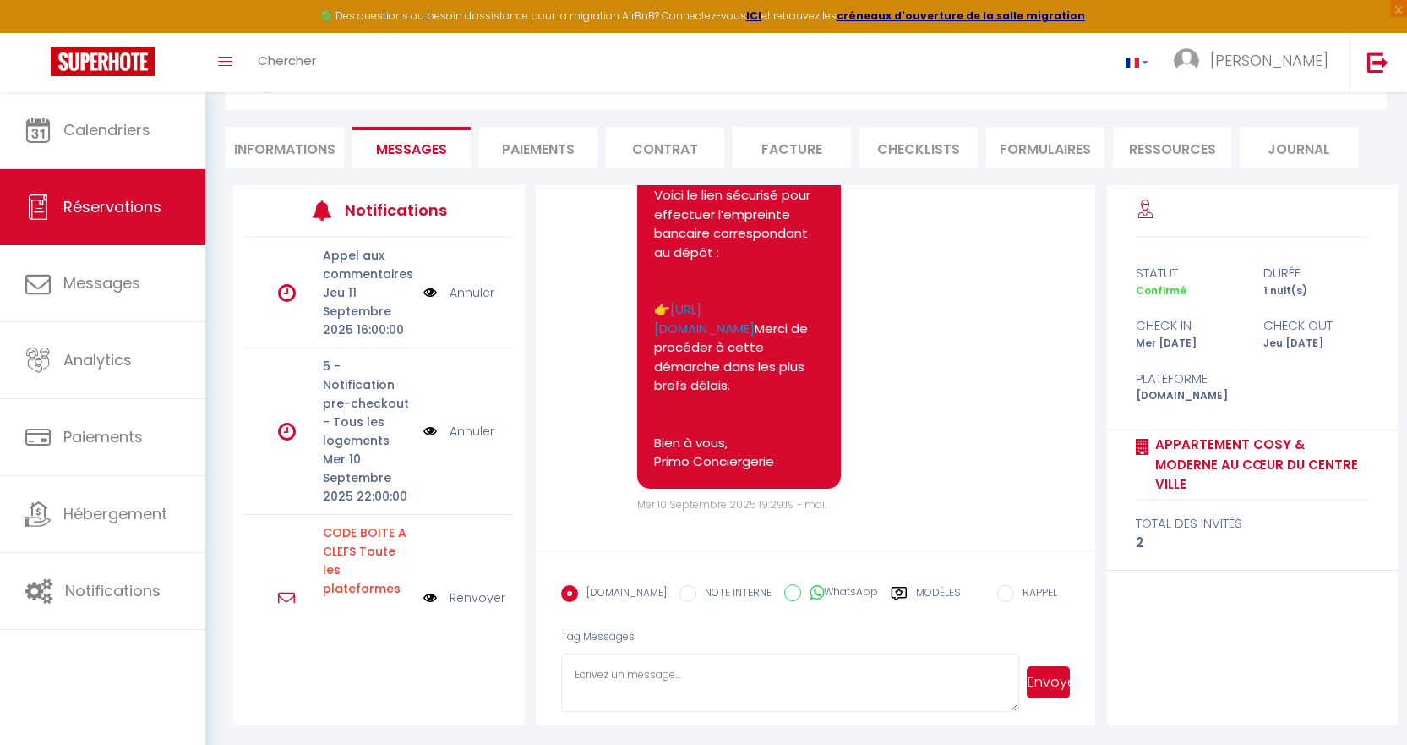
click at [306, 160] on li "Informations" at bounding box center [285, 147] width 118 height 41
select select
select index
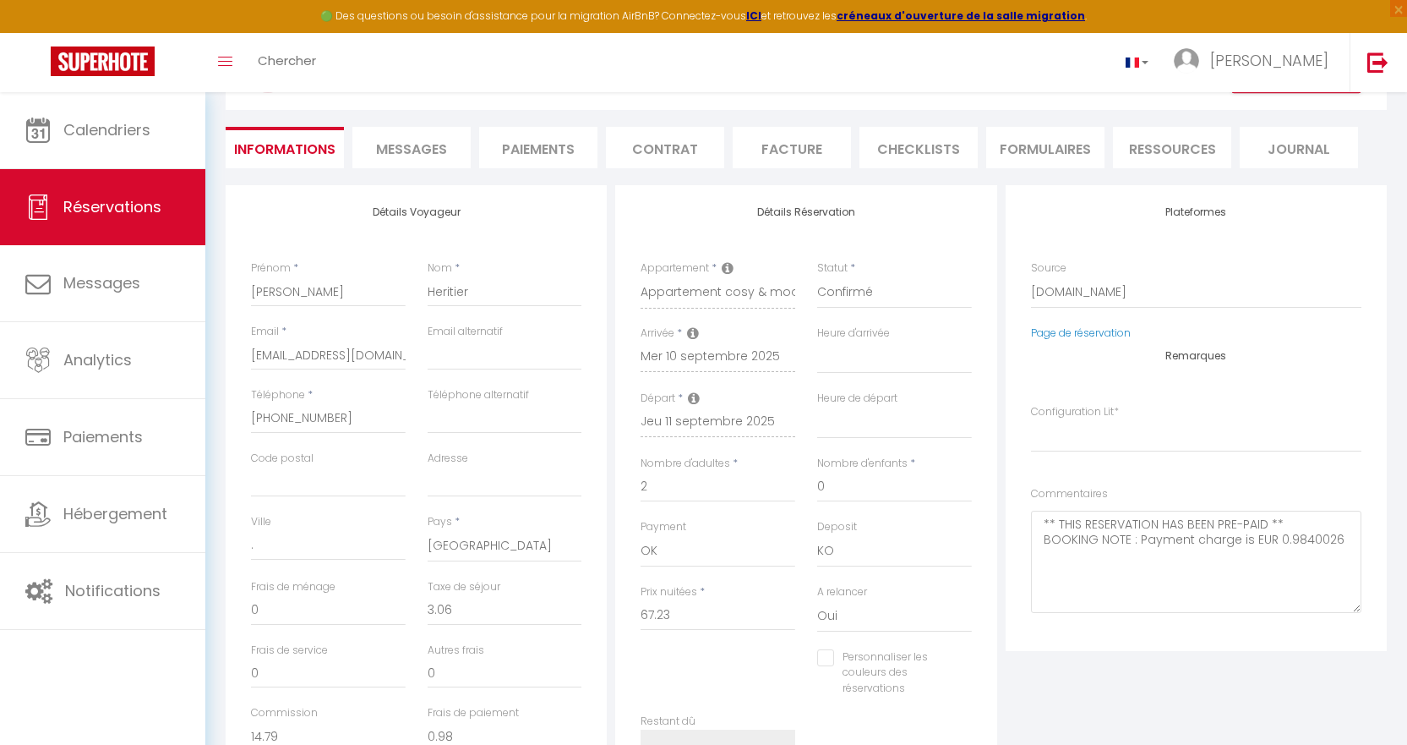
click at [416, 153] on span "Messages" at bounding box center [411, 148] width 71 height 19
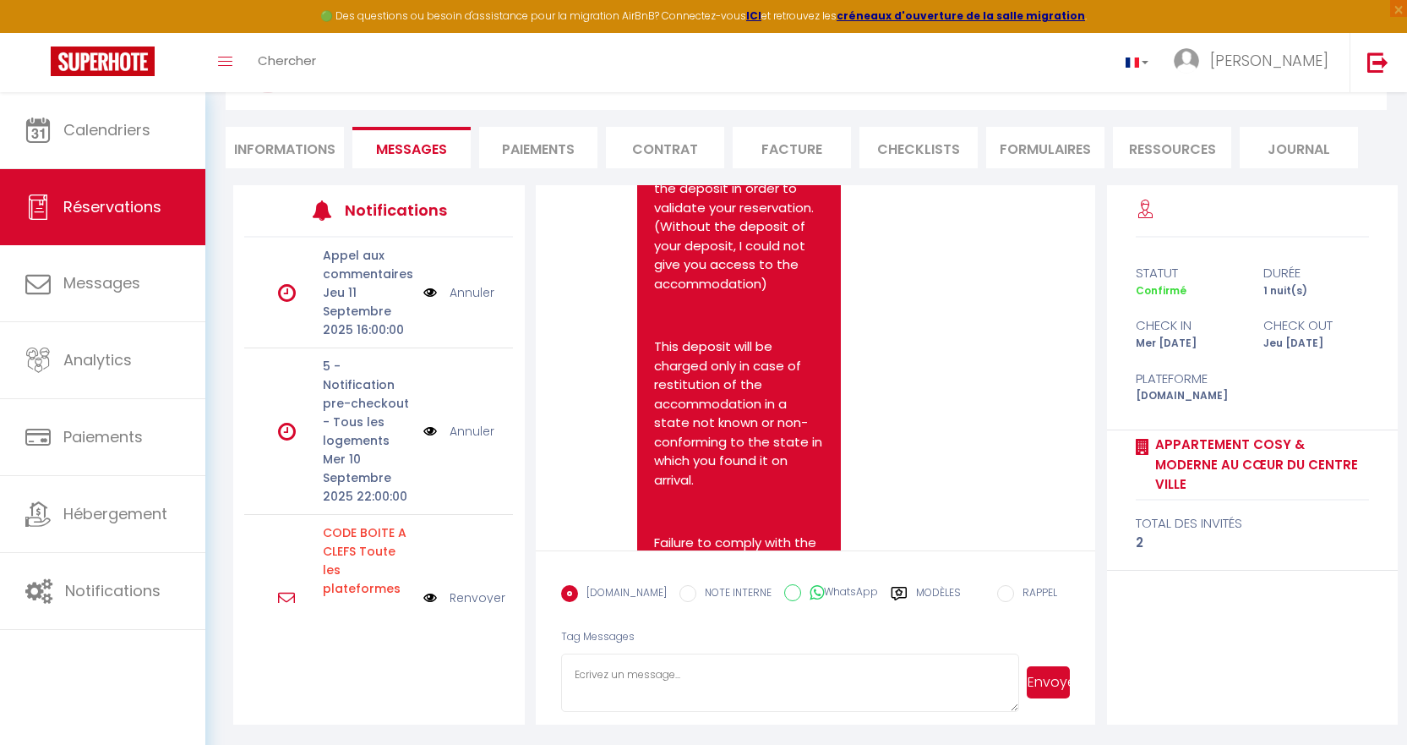
scroll to position [5711, 0]
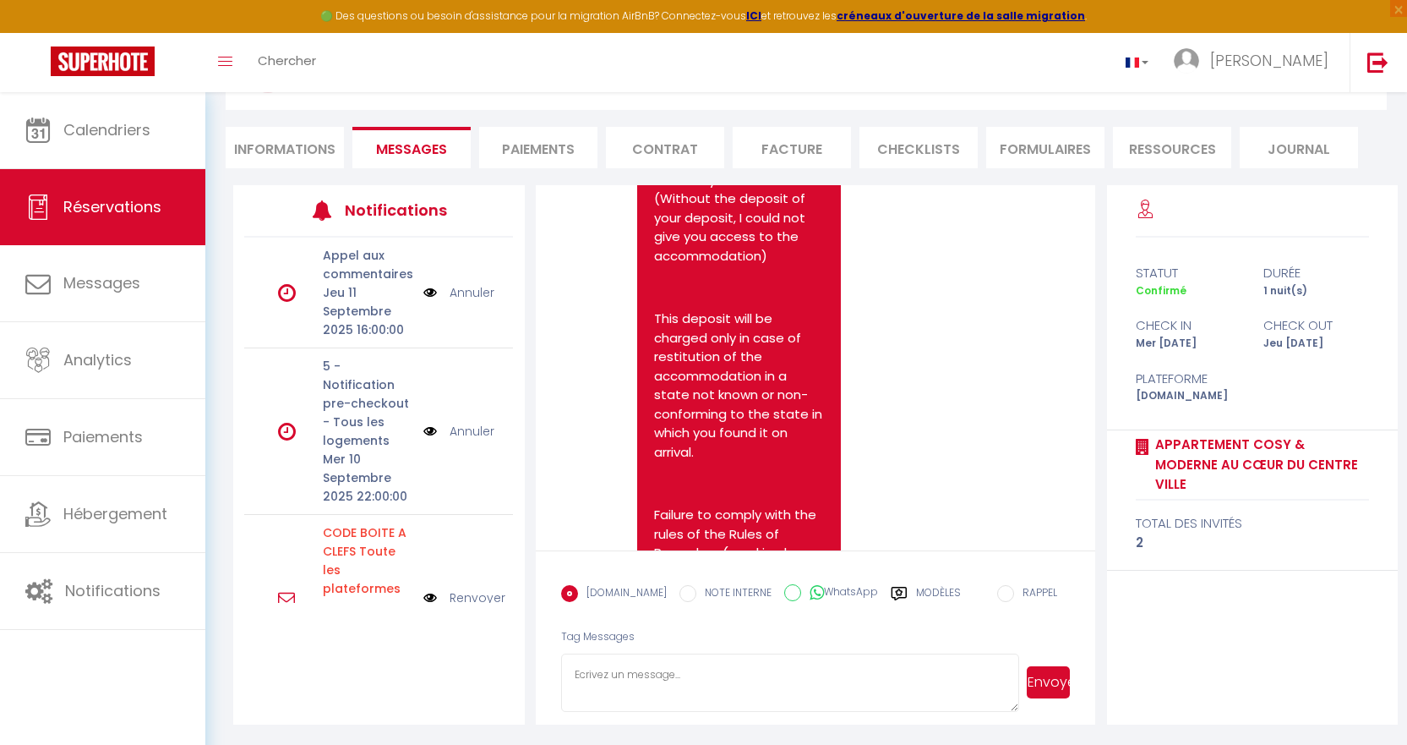
click at [287, 150] on li "Informations" at bounding box center [285, 147] width 118 height 41
select select
select index
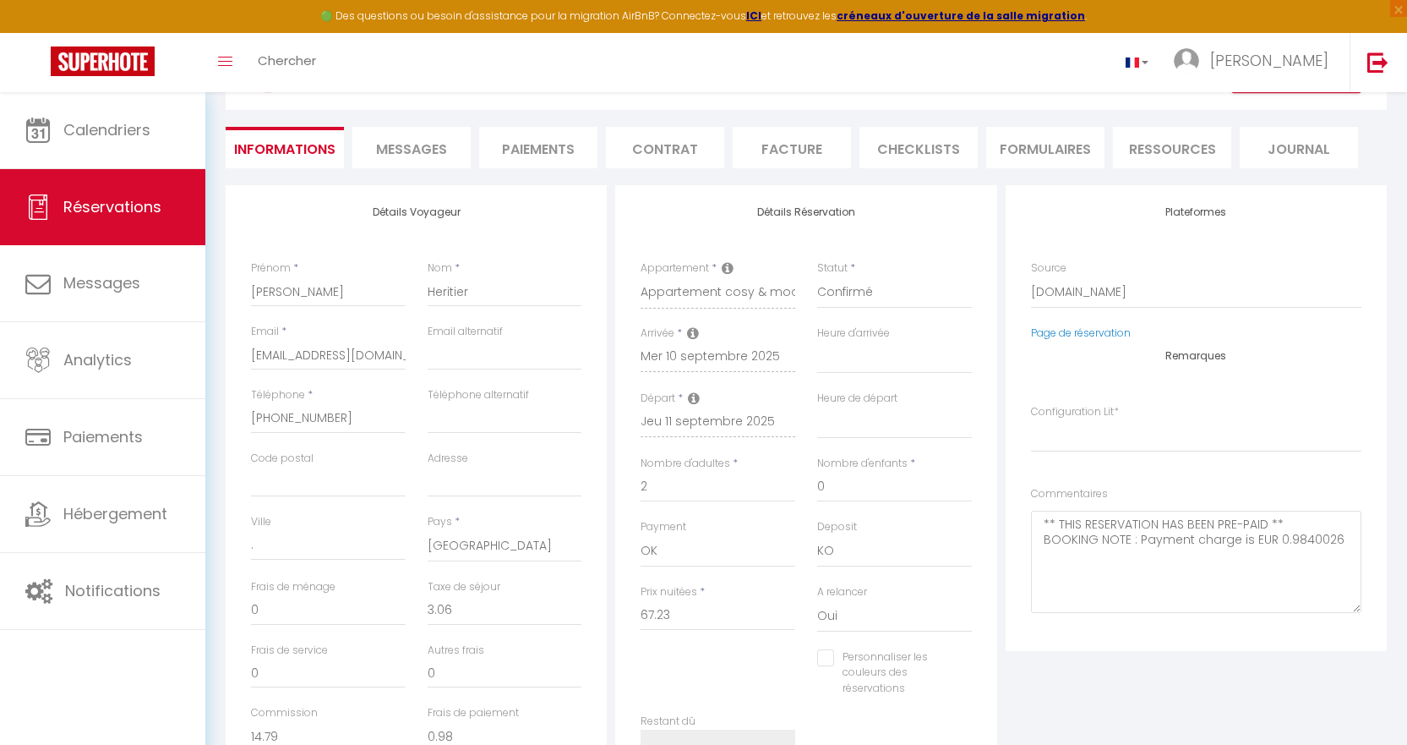
select select
select index
checkbox input "false"
select select
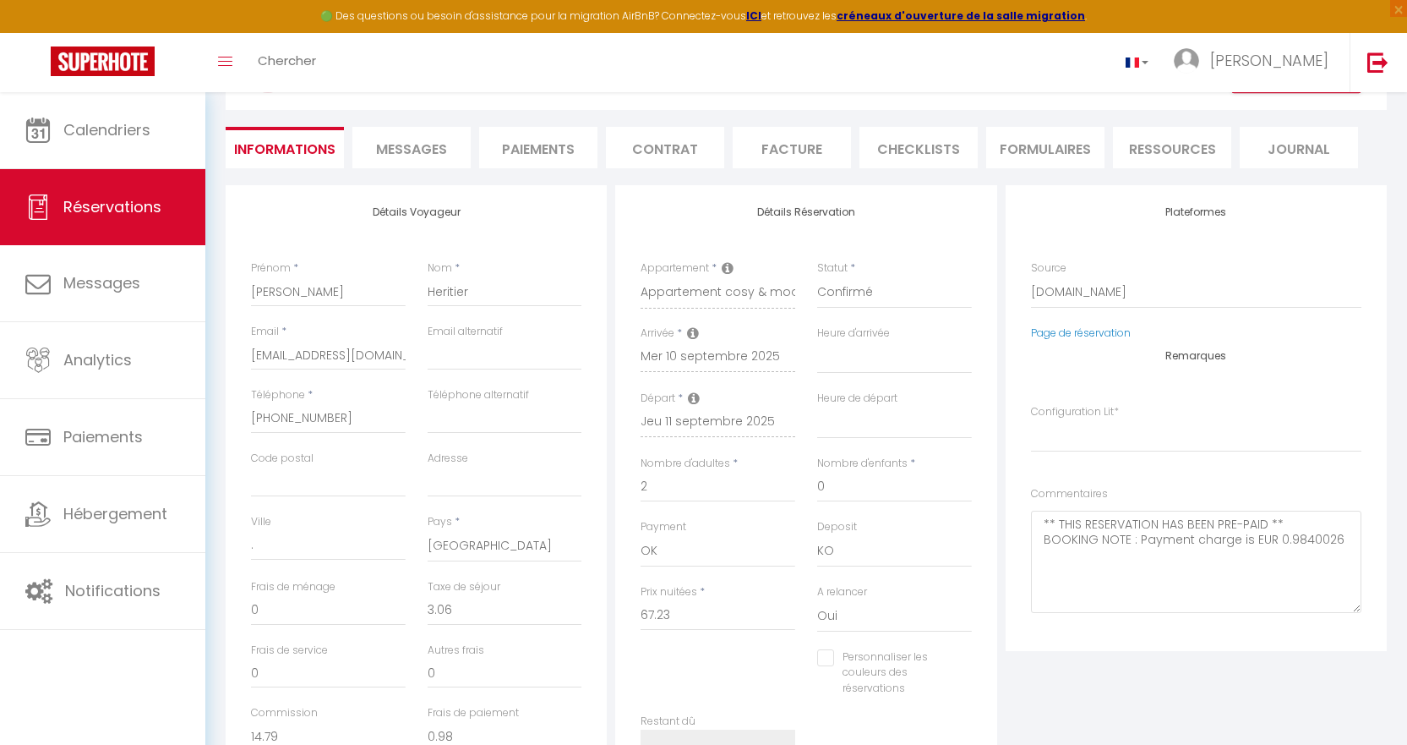
select select
select index
checkbox input "false"
click at [423, 145] on span "Messages" at bounding box center [411, 148] width 71 height 19
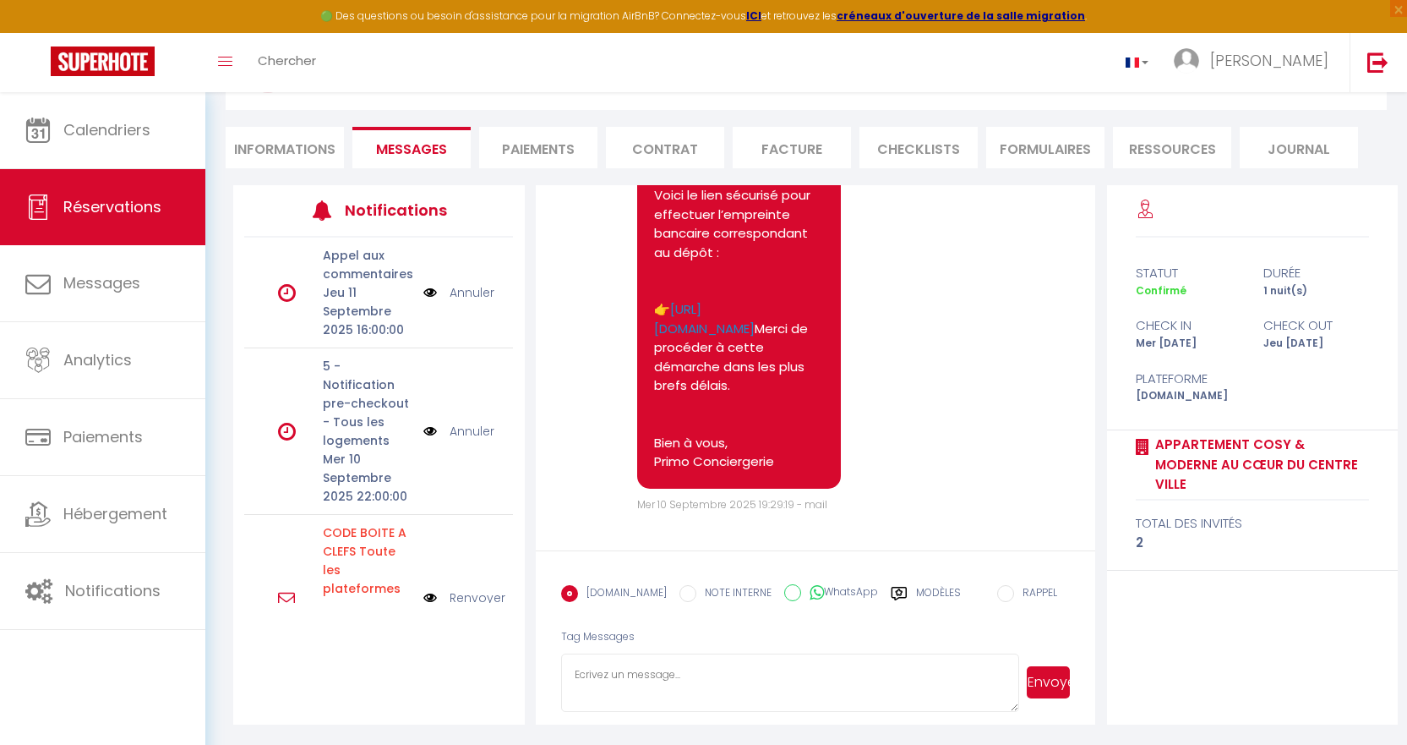
scroll to position [7334, 0]
click at [307, 151] on li "Informations" at bounding box center [285, 147] width 118 height 41
select select
select index
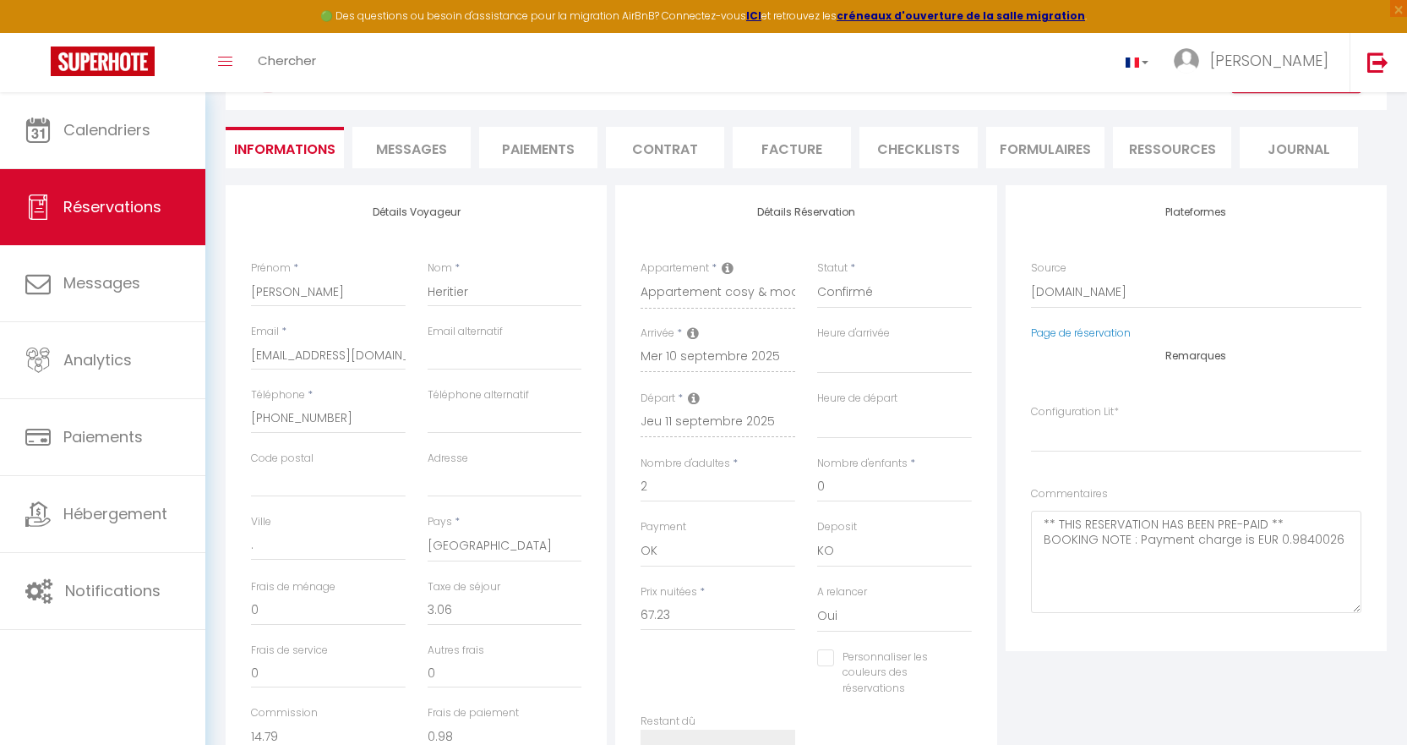
select select
select index
checkbox input "false"
select select
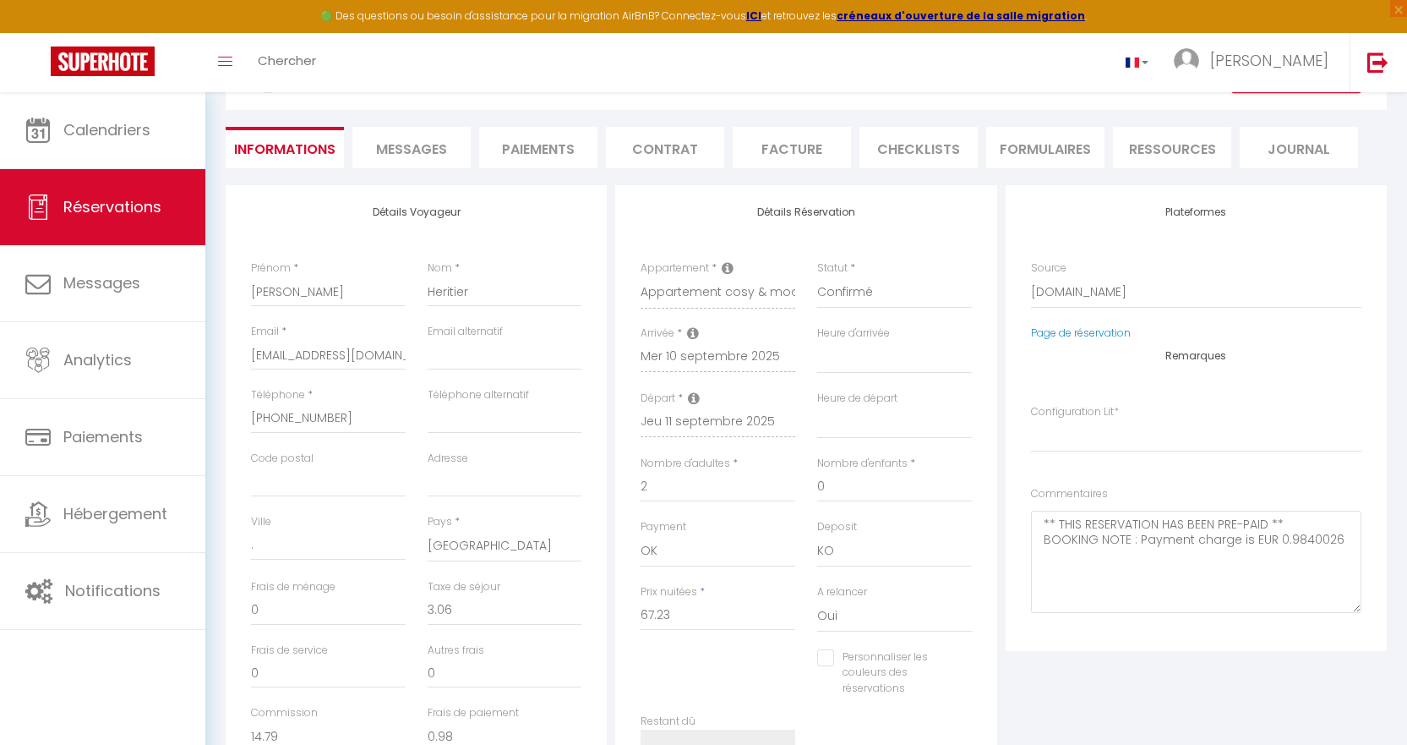
select select
select index
checkbox input "false"
select select
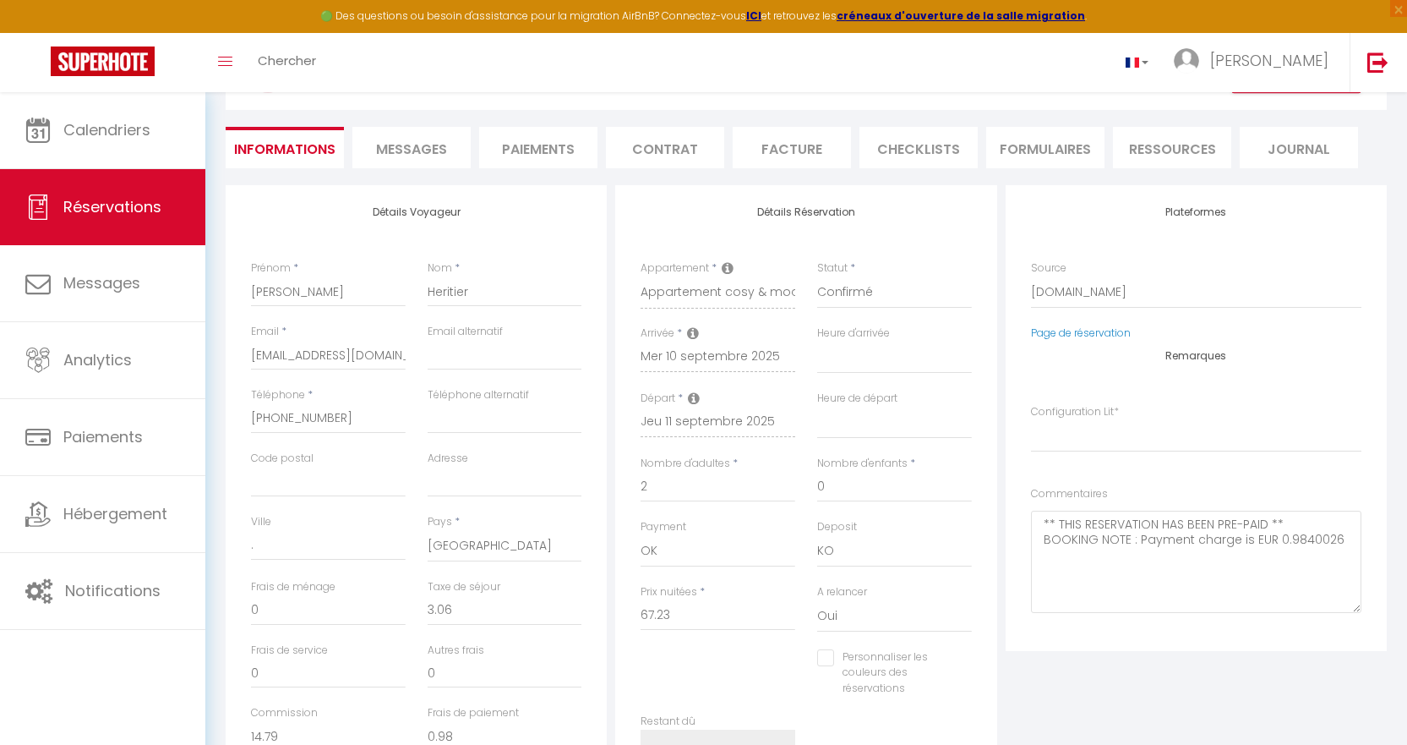
select index
checkbox input "false"
select select
select index
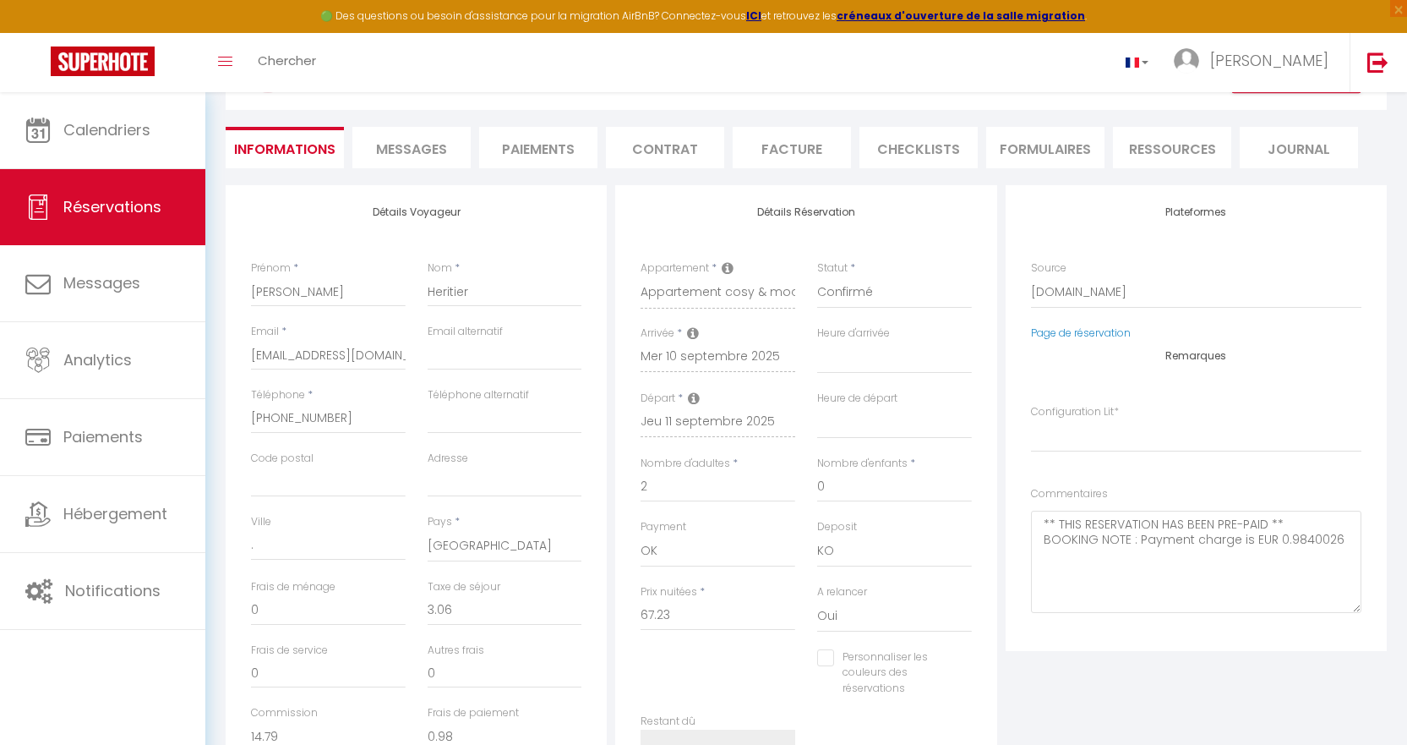
checkbox input "false"
select select
select index
checkbox input "false"
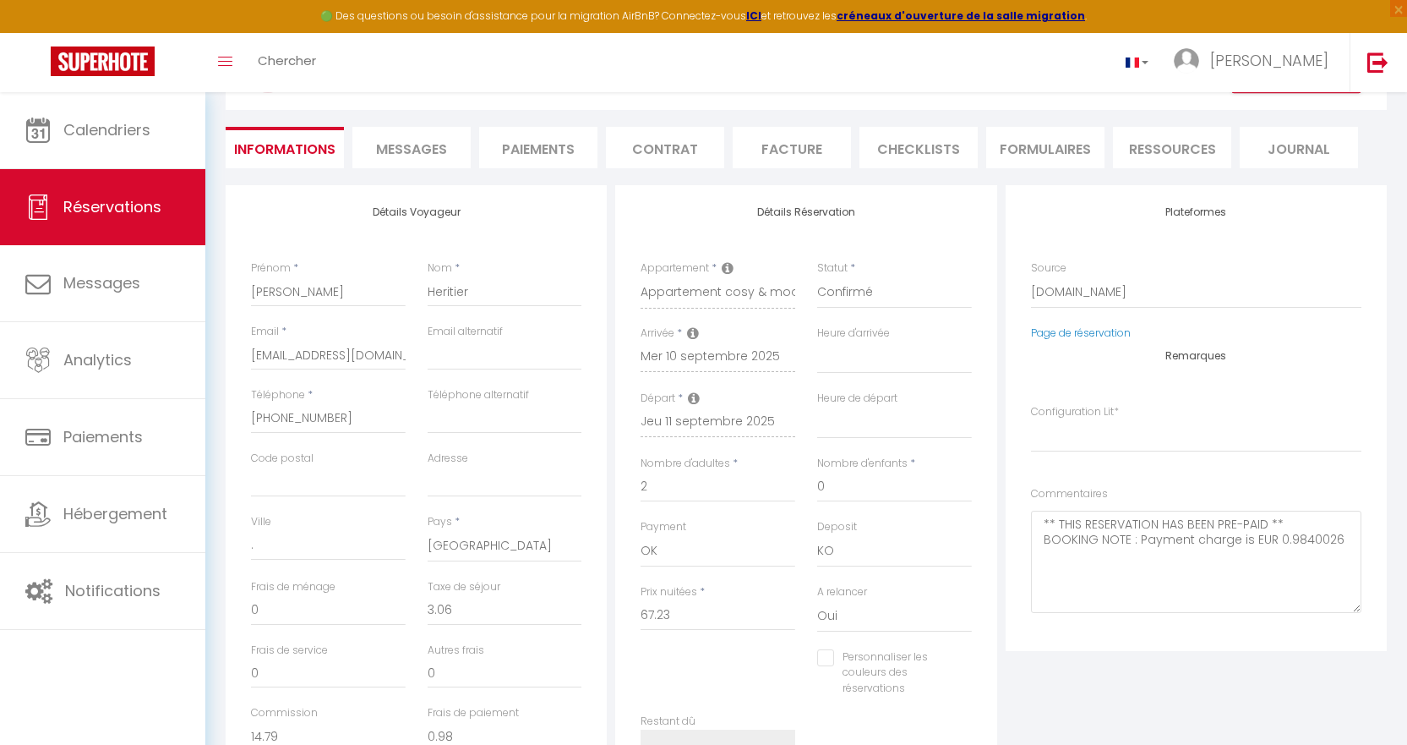
select select
select index
checkbox input "false"
select select
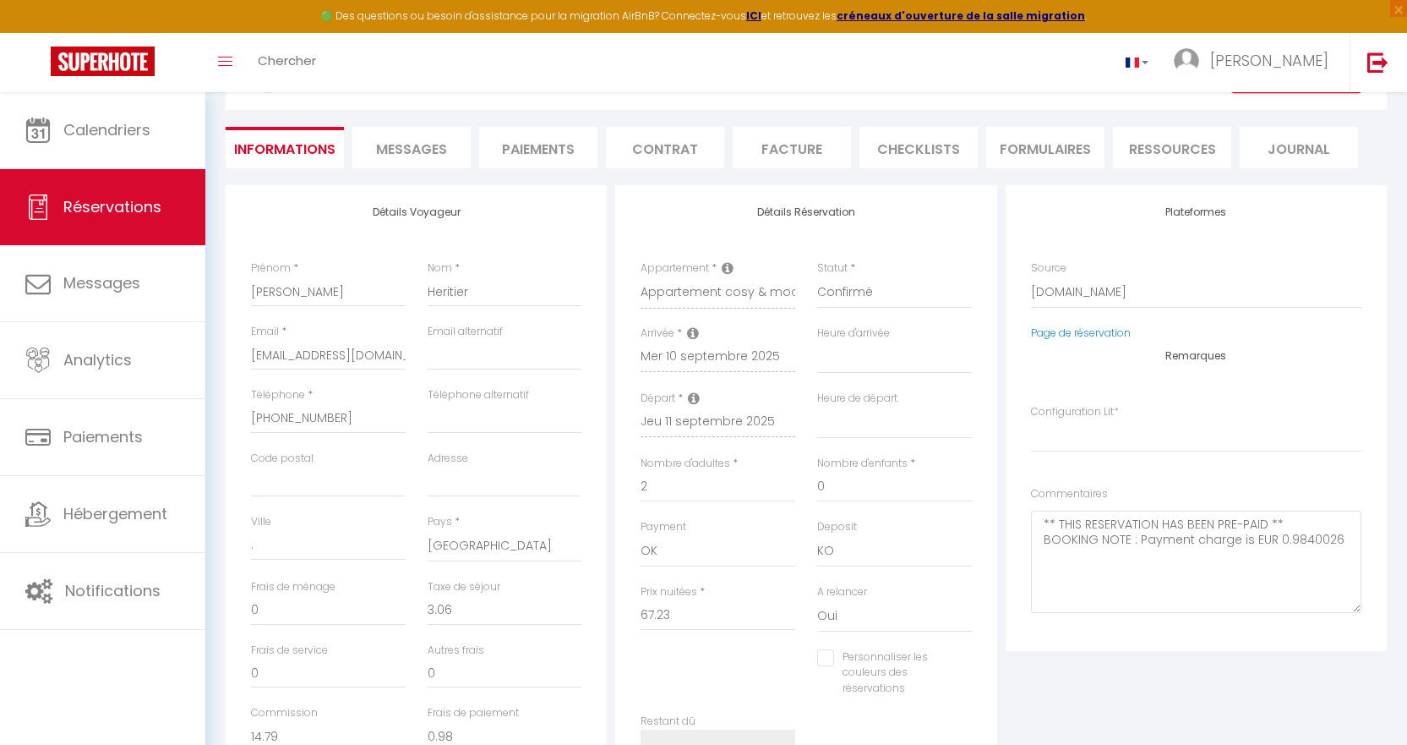
select select
select index
checkbox input "false"
select select
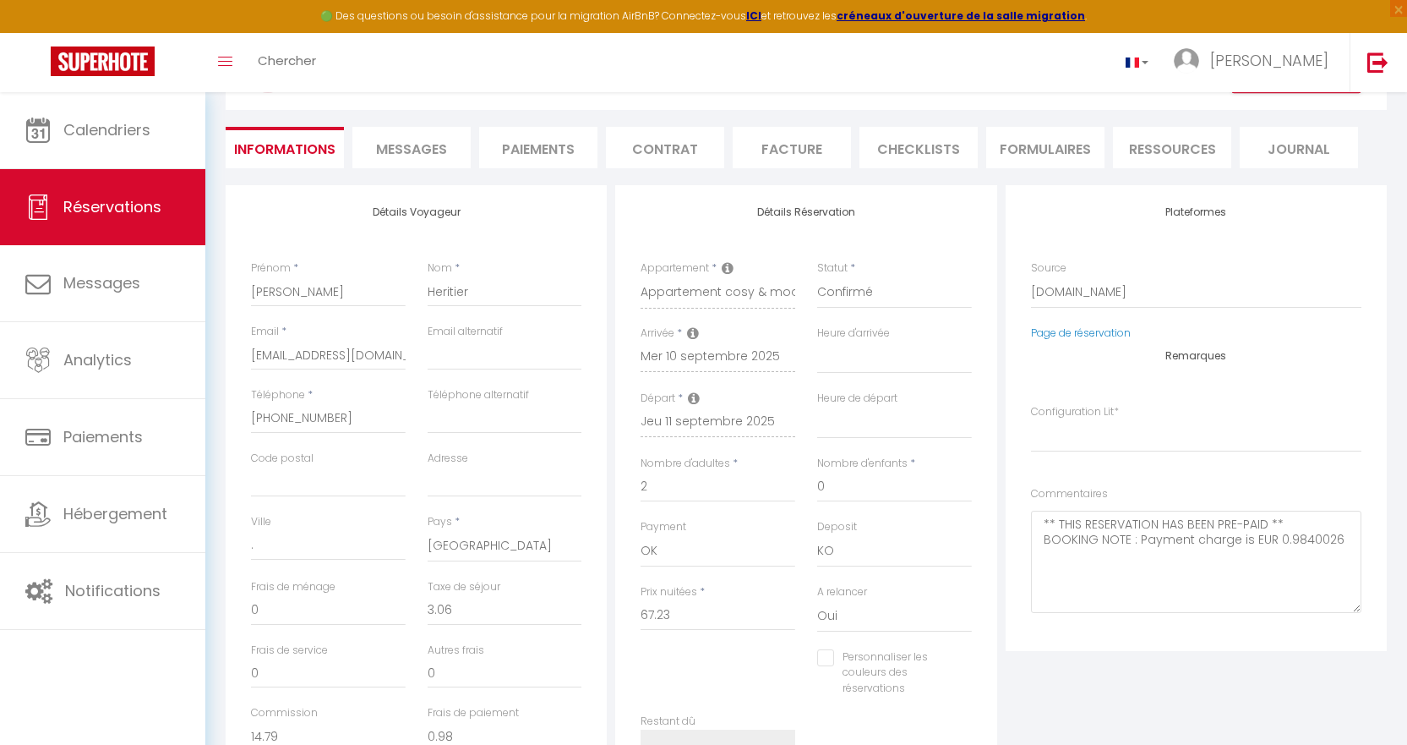
select index
checkbox input "false"
select select
select index
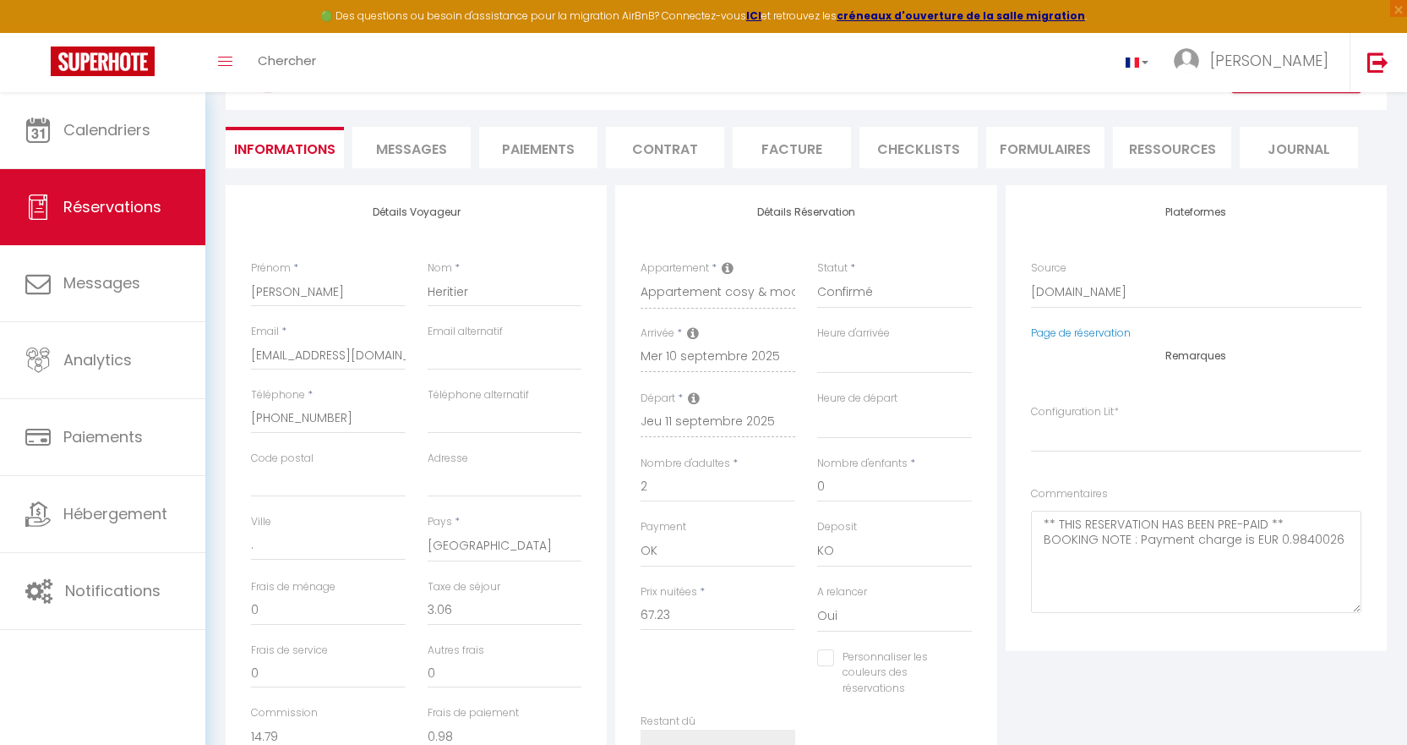
checkbox input "false"
select select
select index
checkbox input "false"
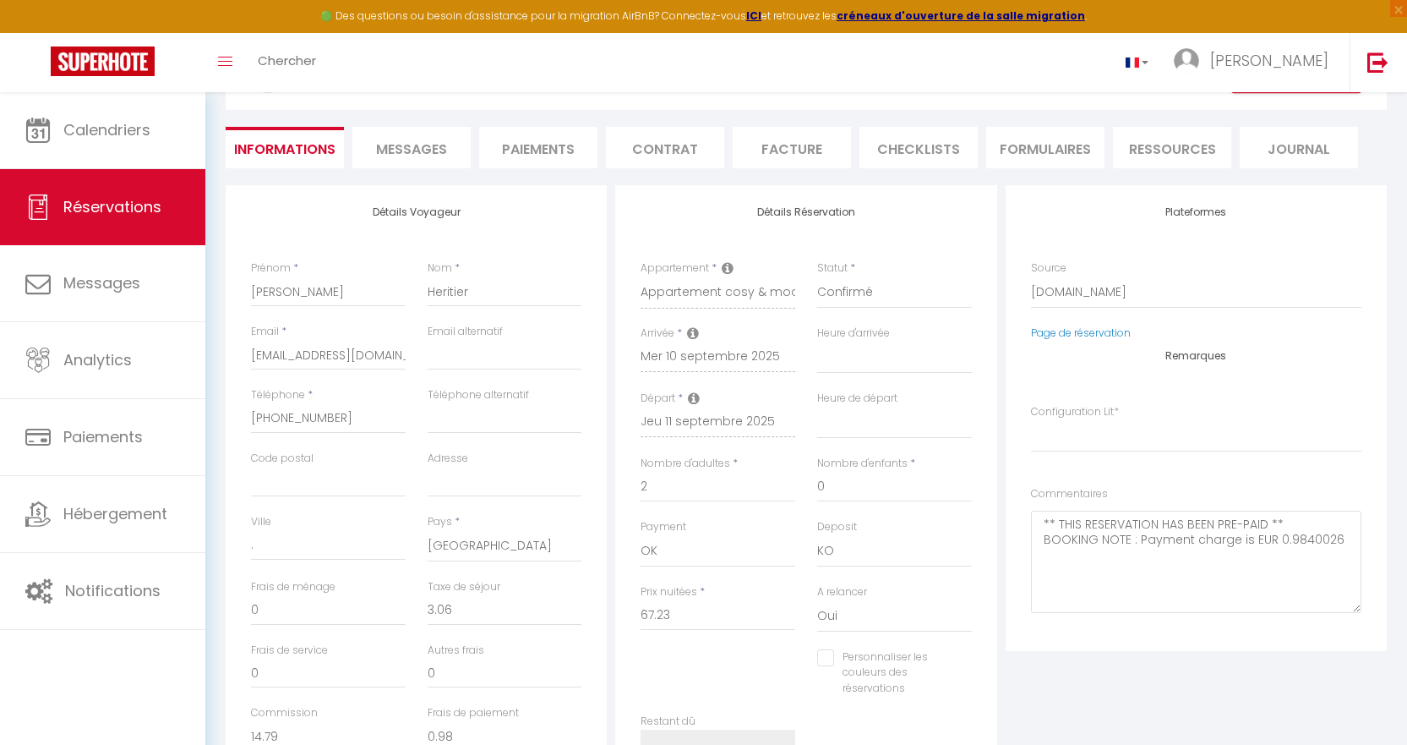
select select
select index
checkbox input "false"
select select
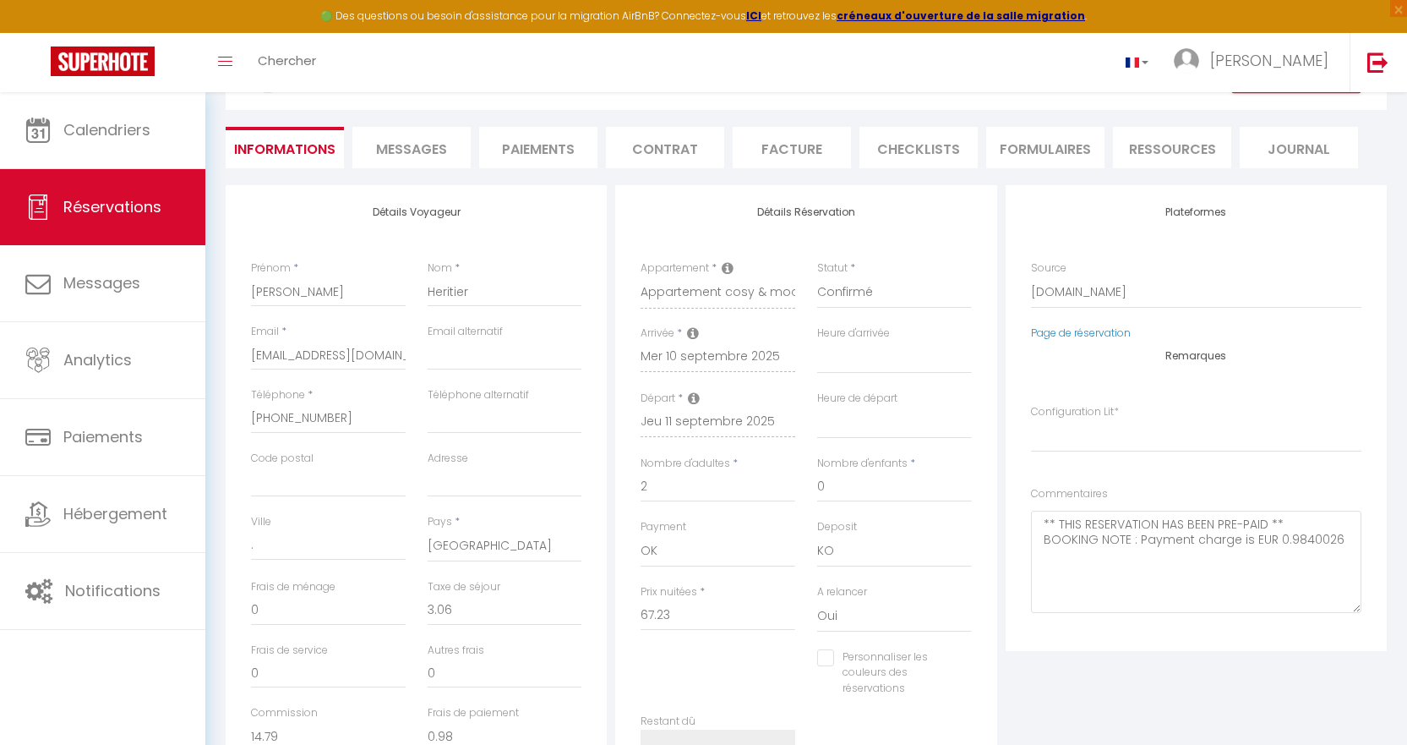
select select
select index
checkbox input "false"
select select
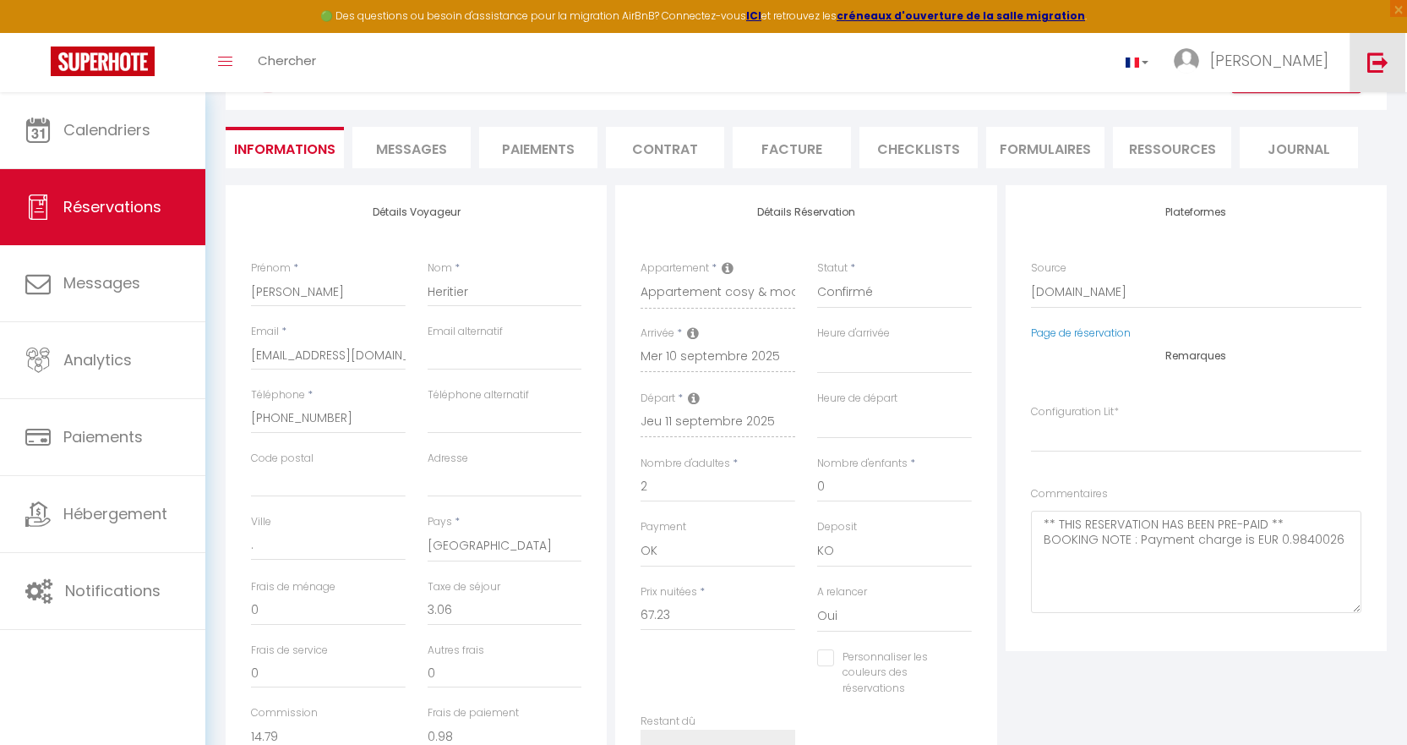
select index
checkbox input "false"
click at [769, 79] on link at bounding box center [1378, 62] width 56 height 59
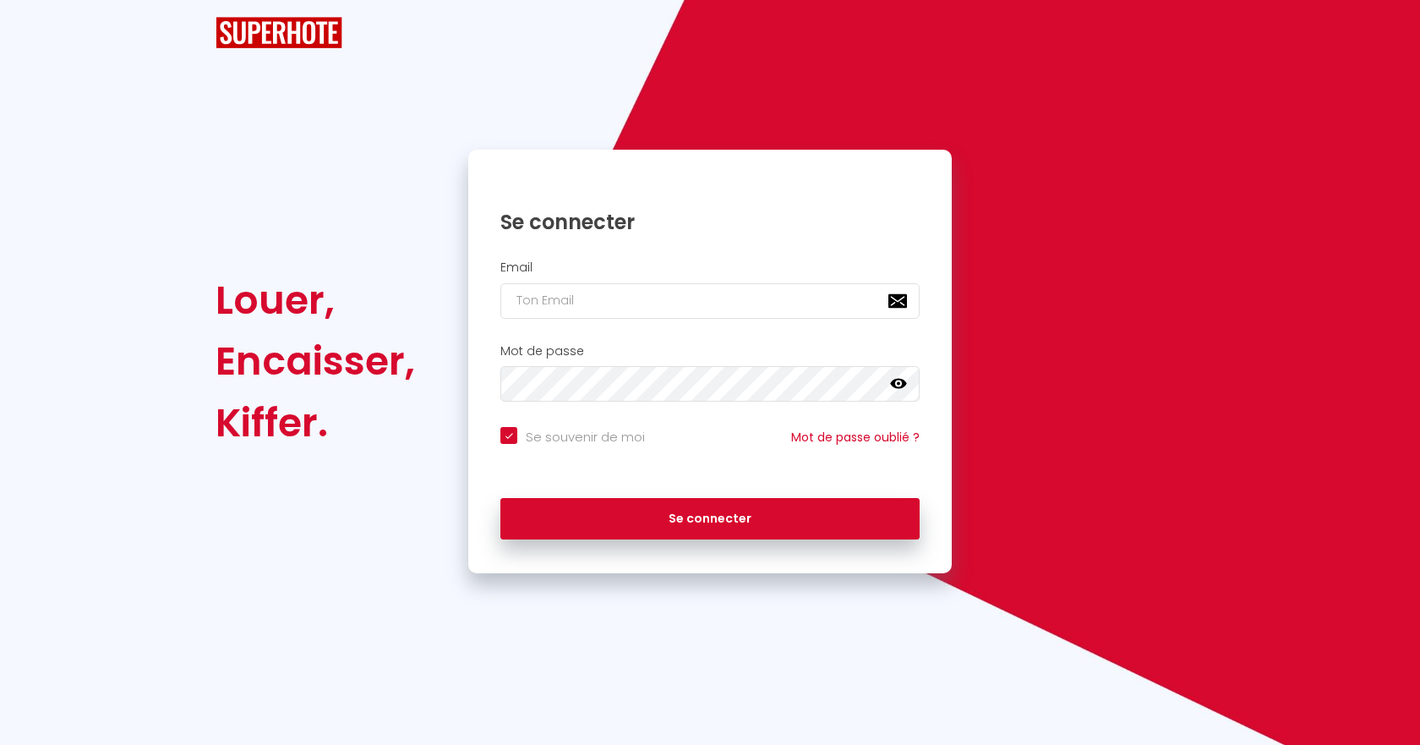
checkbox input "true"
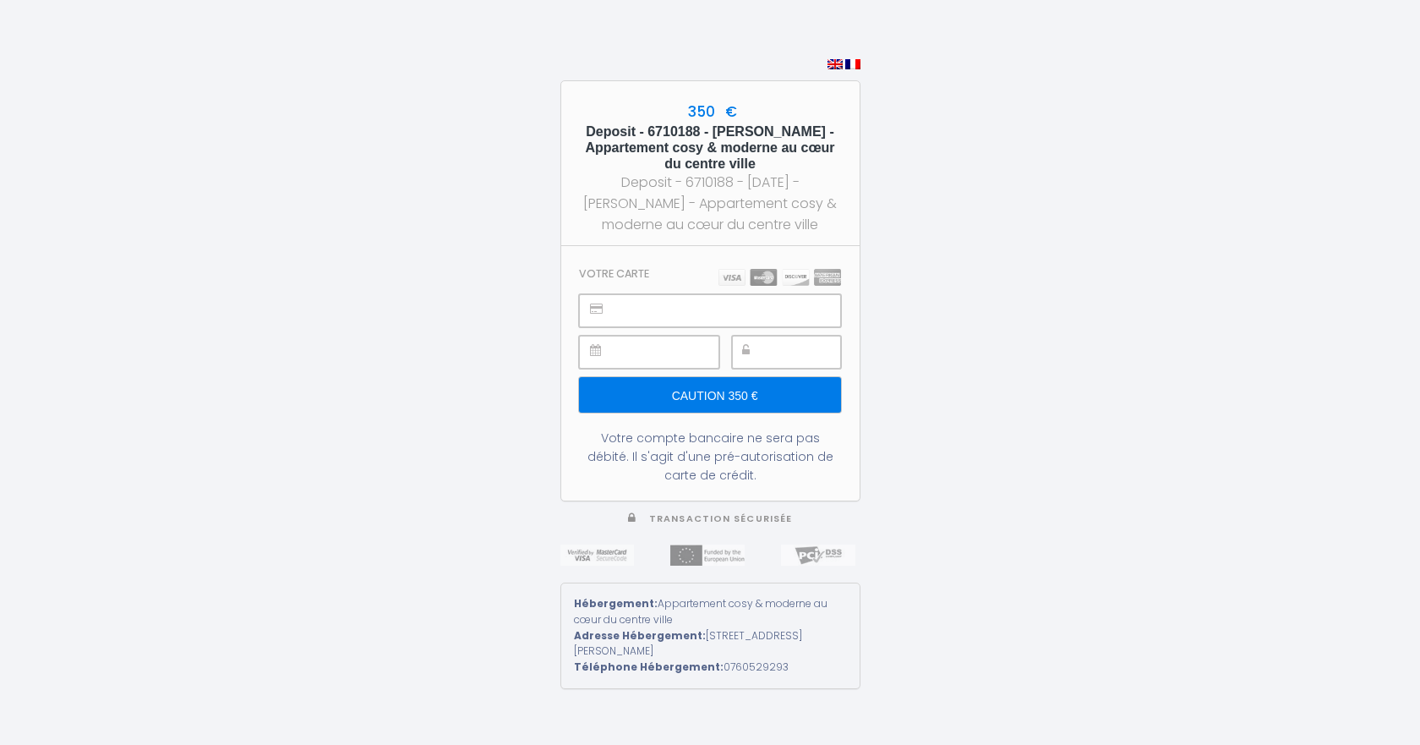
type input "Caution 350 €"
